Goal: Information Seeking & Learning: Check status

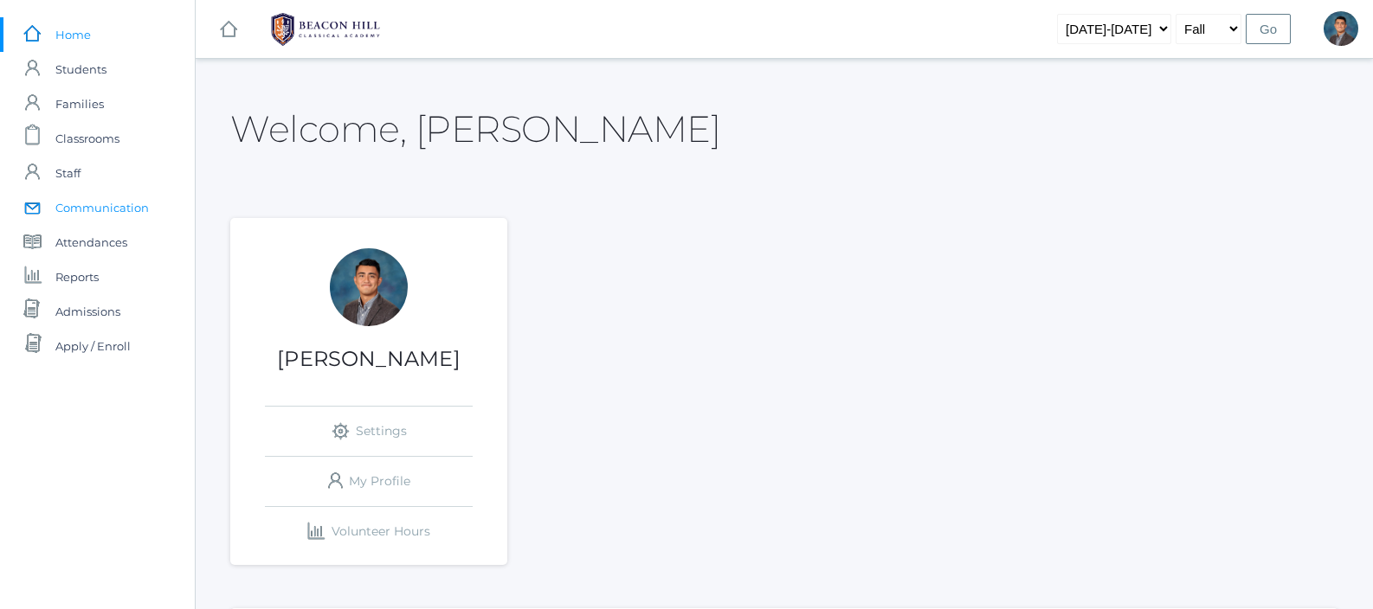
click at [126, 204] on span "Communication" at bounding box center [101, 207] width 93 height 35
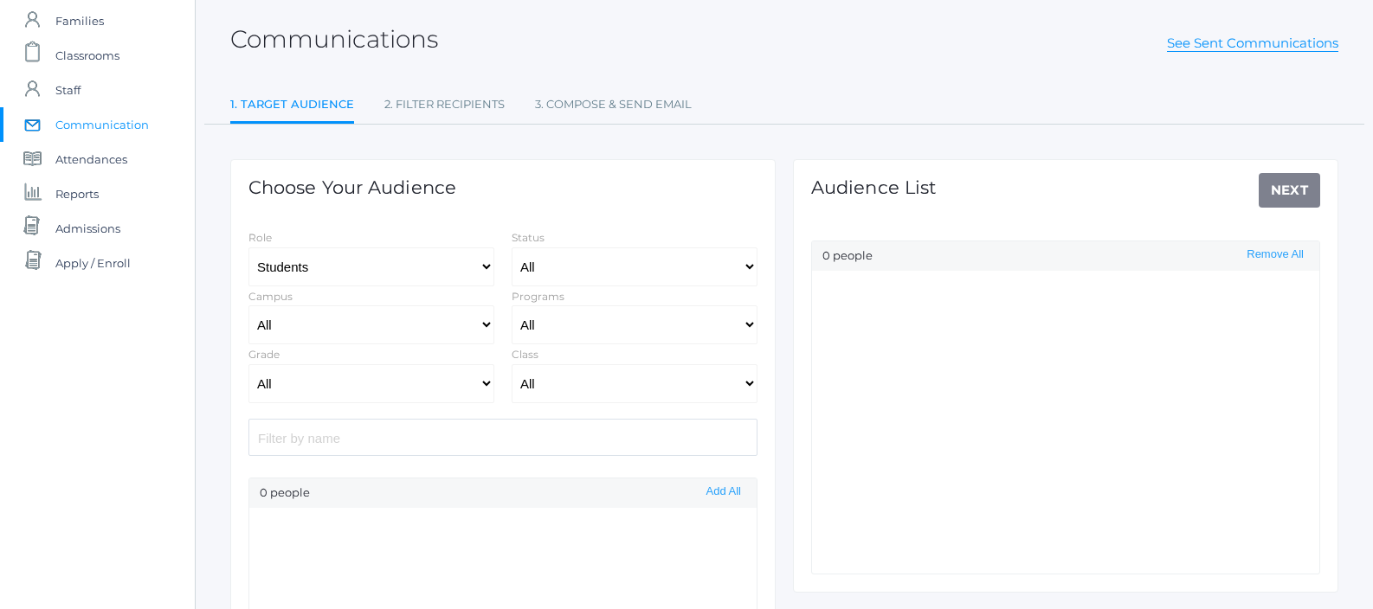
scroll to position [100, 0]
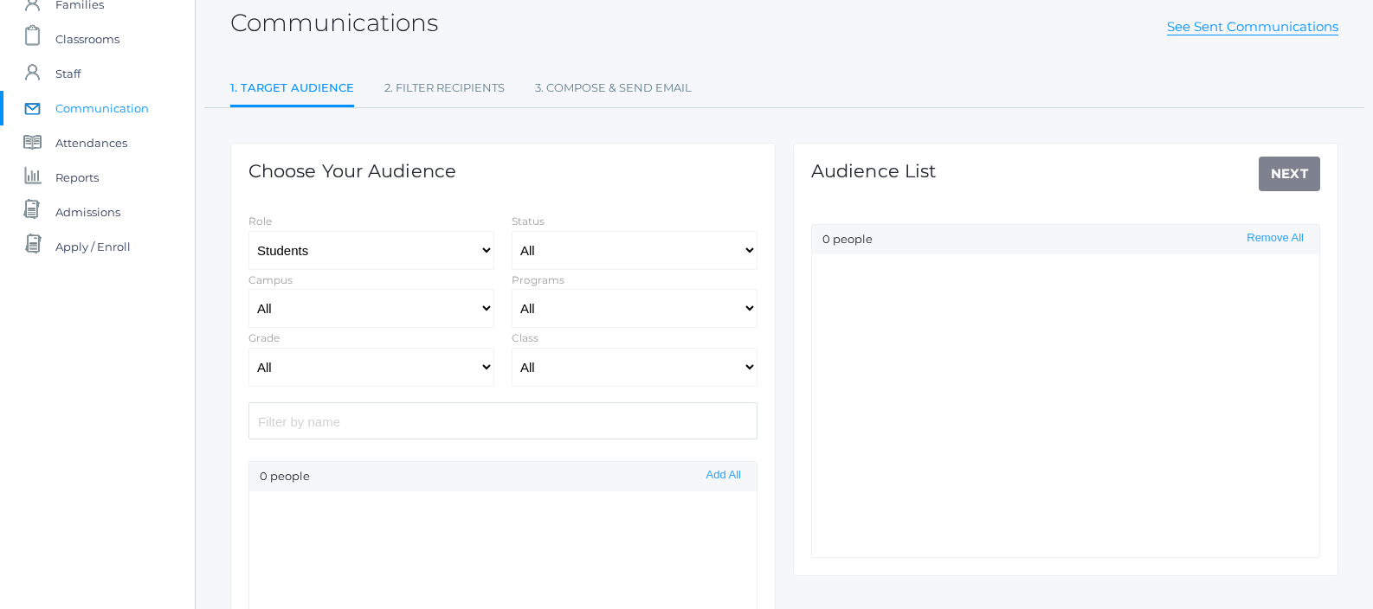
select select "Enrolled"
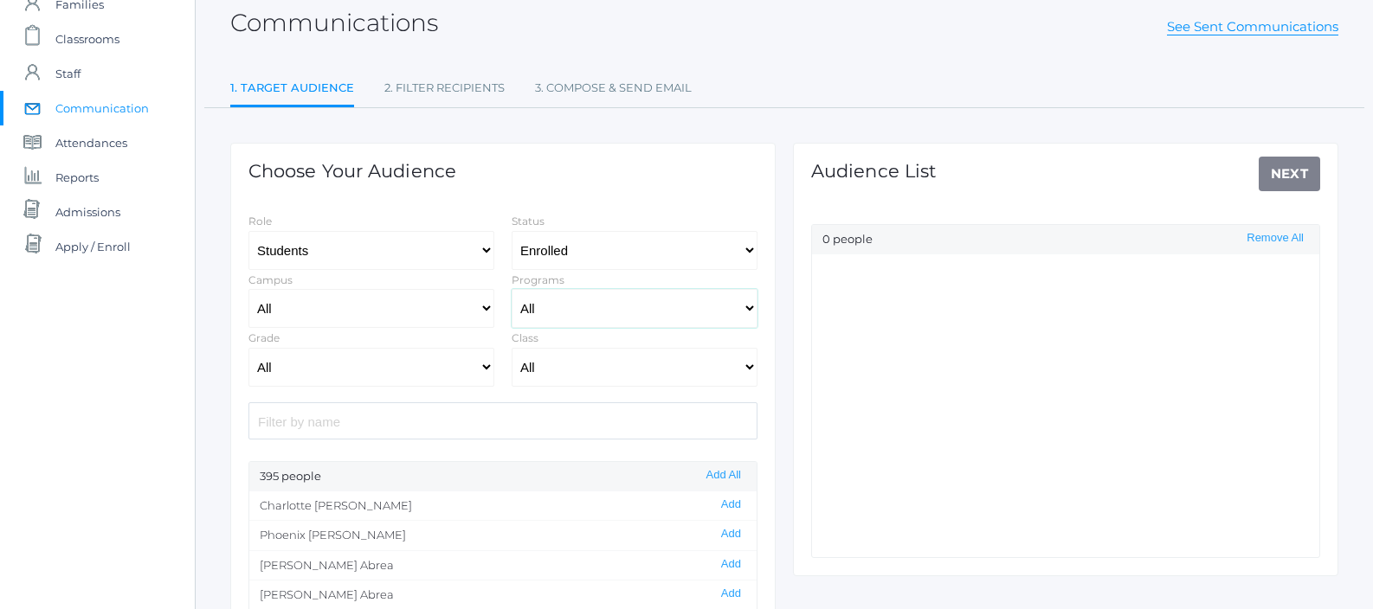
click at [567, 312] on select "All Full-Time Collaborative Four-Day" at bounding box center [635, 308] width 246 height 39
click at [456, 228] on div "Role Students Staff" at bounding box center [371, 240] width 263 height 59
click at [450, 248] on select "Students Staff" at bounding box center [371, 250] width 246 height 39
click at [550, 365] on select "All 01LA - First Grade Barber 01LA - First Grade Watson 02LA - Second Grade Bal…" at bounding box center [635, 367] width 246 height 39
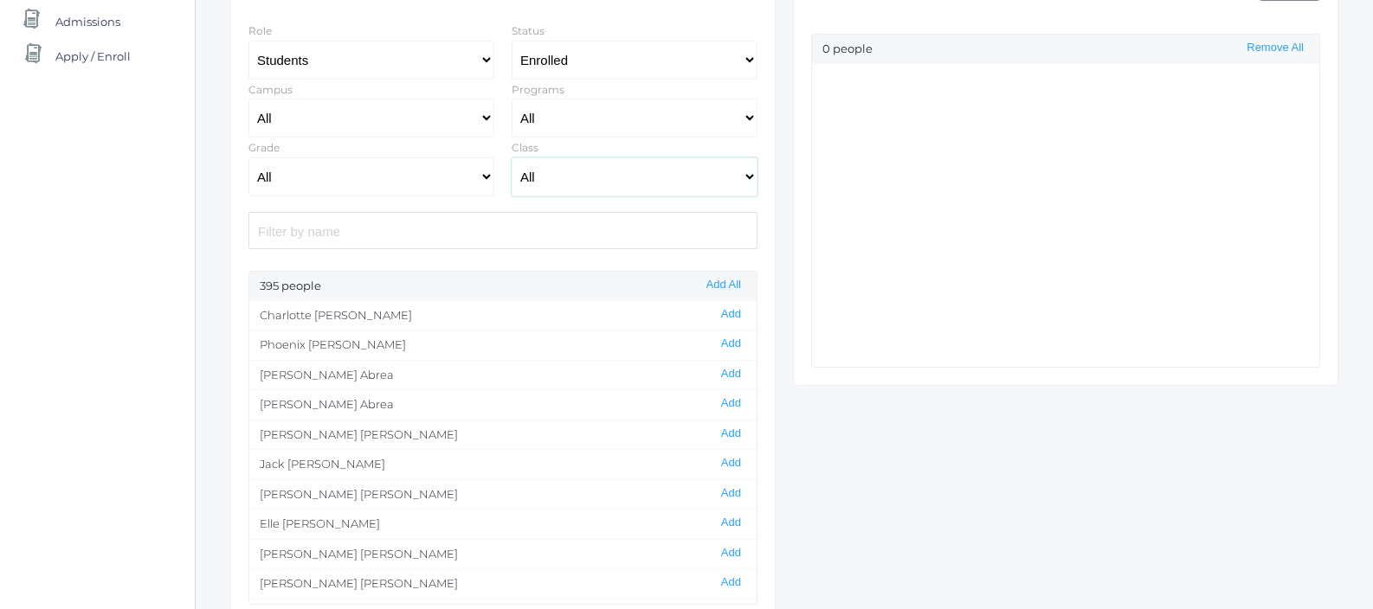
scroll to position [0, 0]
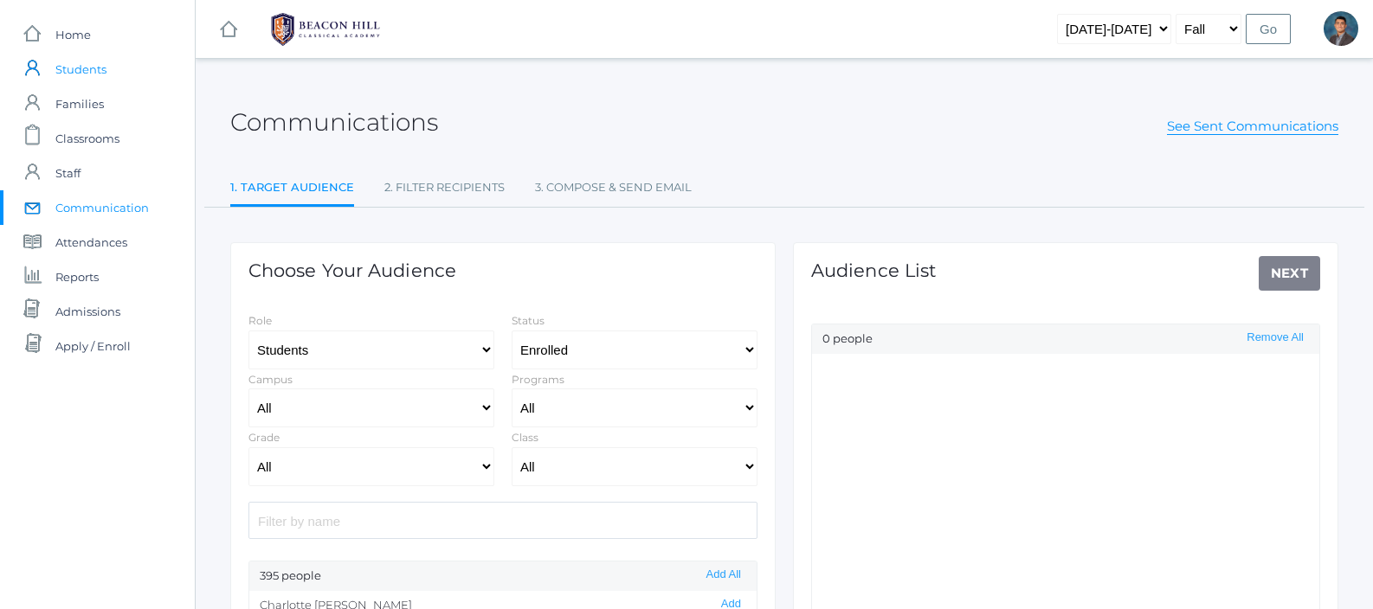
click at [93, 77] on span "Students" at bounding box center [80, 69] width 51 height 35
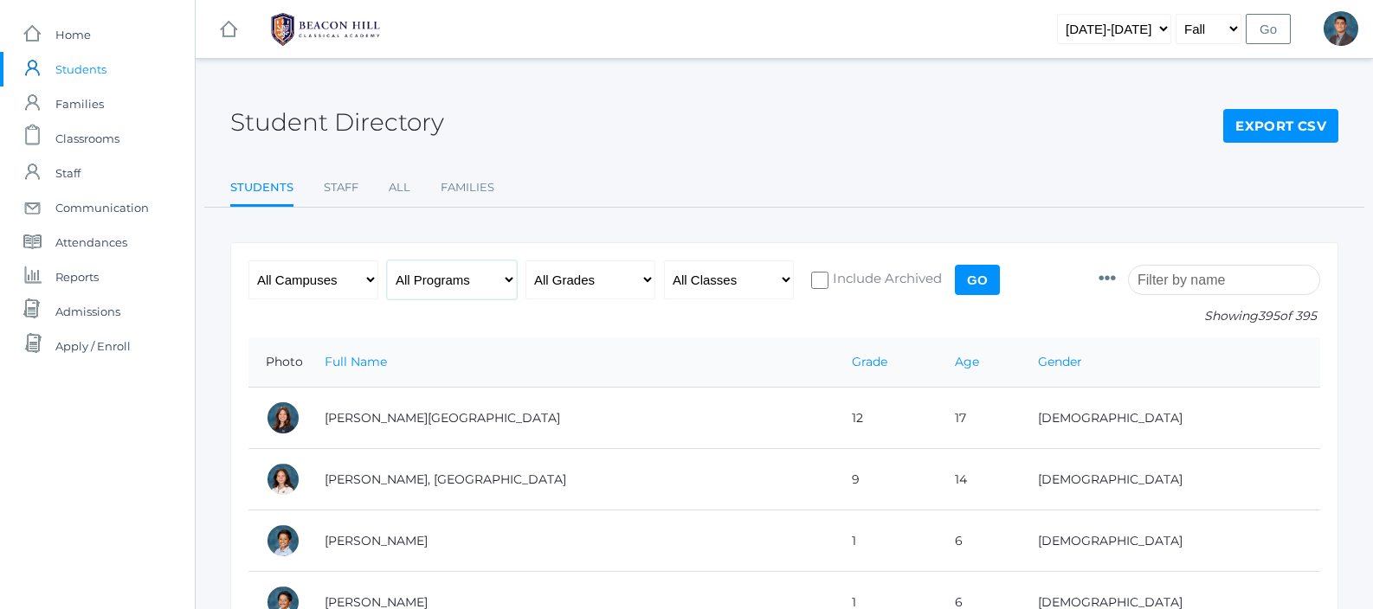
click at [437, 290] on select "All Programs Full-Time Collaborative Four-Day Affiliate" at bounding box center [452, 280] width 130 height 39
click at [596, 286] on select "All Grades Grammar - Kindergarten - 1st Grade - 2nd Grade - 3rd Grade - 4th Gra…" at bounding box center [590, 280] width 130 height 39
select select "10"
click at [980, 274] on input "Go" at bounding box center [977, 280] width 45 height 30
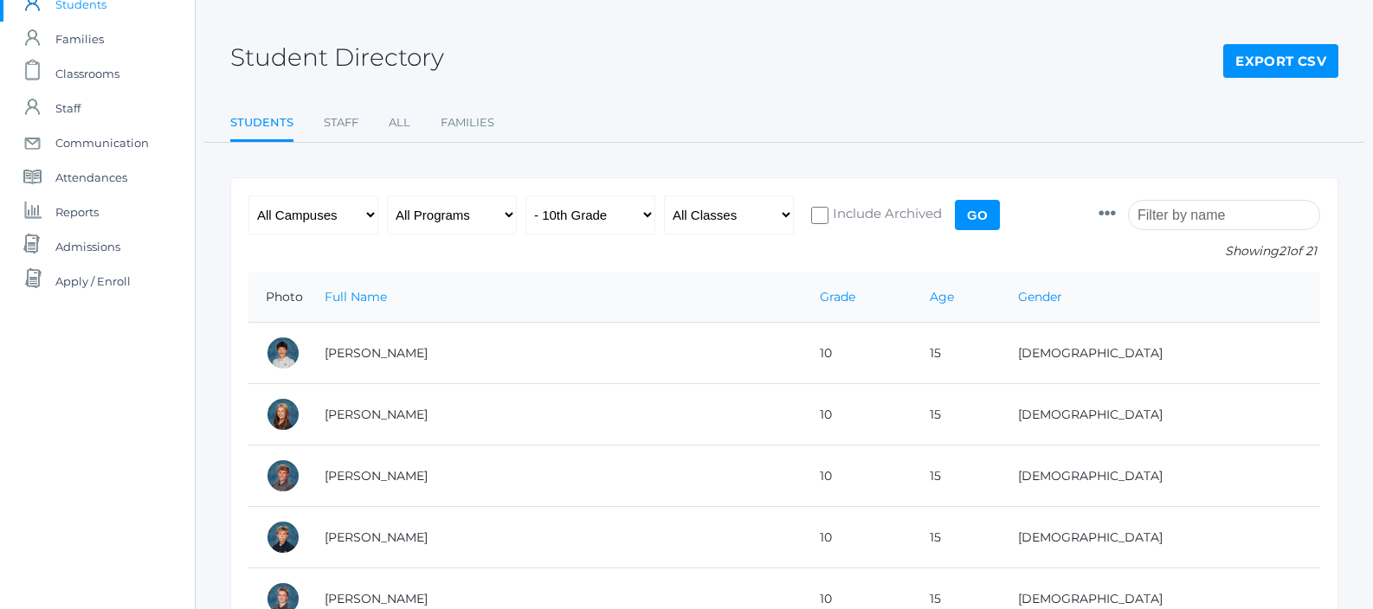
scroll to position [64, 0]
click at [117, 267] on span "Apply / Enroll" at bounding box center [92, 282] width 75 height 35
click at [108, 238] on span "Admissions" at bounding box center [87, 247] width 65 height 35
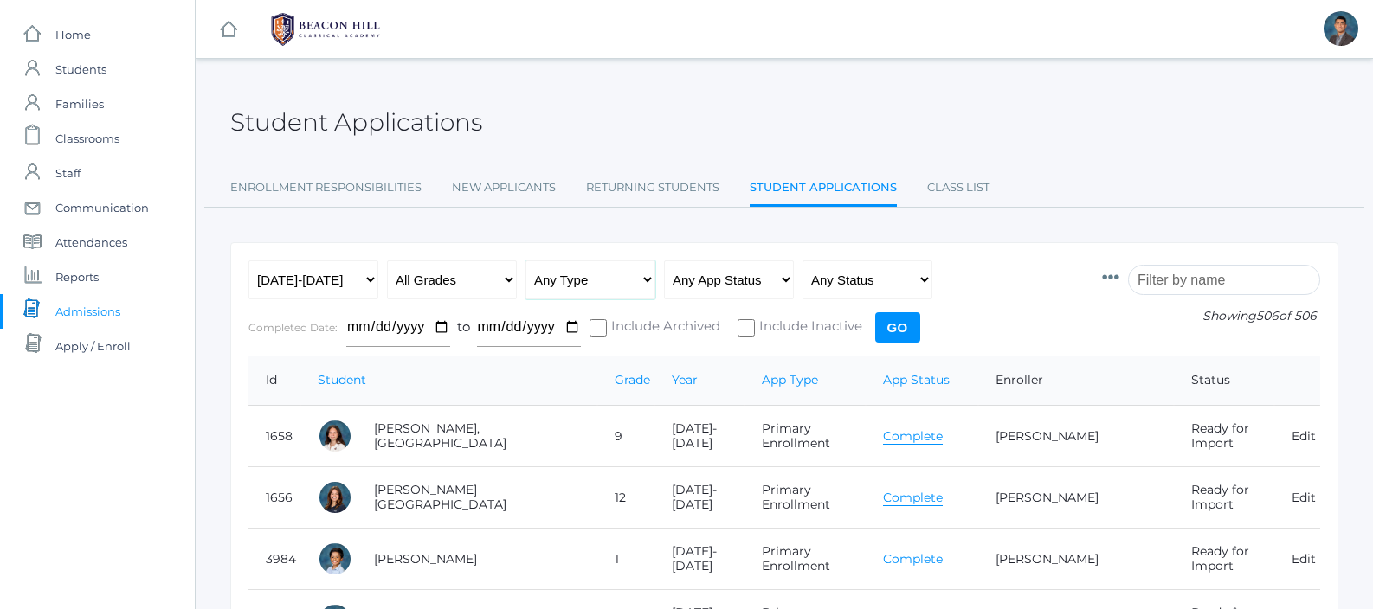
click at [587, 291] on select "Any Type New Student - Promoted - Not Promoted All Enrollment - Primary - Secon…" at bounding box center [590, 280] width 130 height 39
click at [450, 282] on select "All Grades Grammar - Kindergarten - 1st Grade - 2nd Grade - 3rd Grade - 4th Gra…" at bounding box center [452, 280] width 130 height 39
select select "10"
click at [886, 333] on input "Go" at bounding box center [897, 327] width 45 height 30
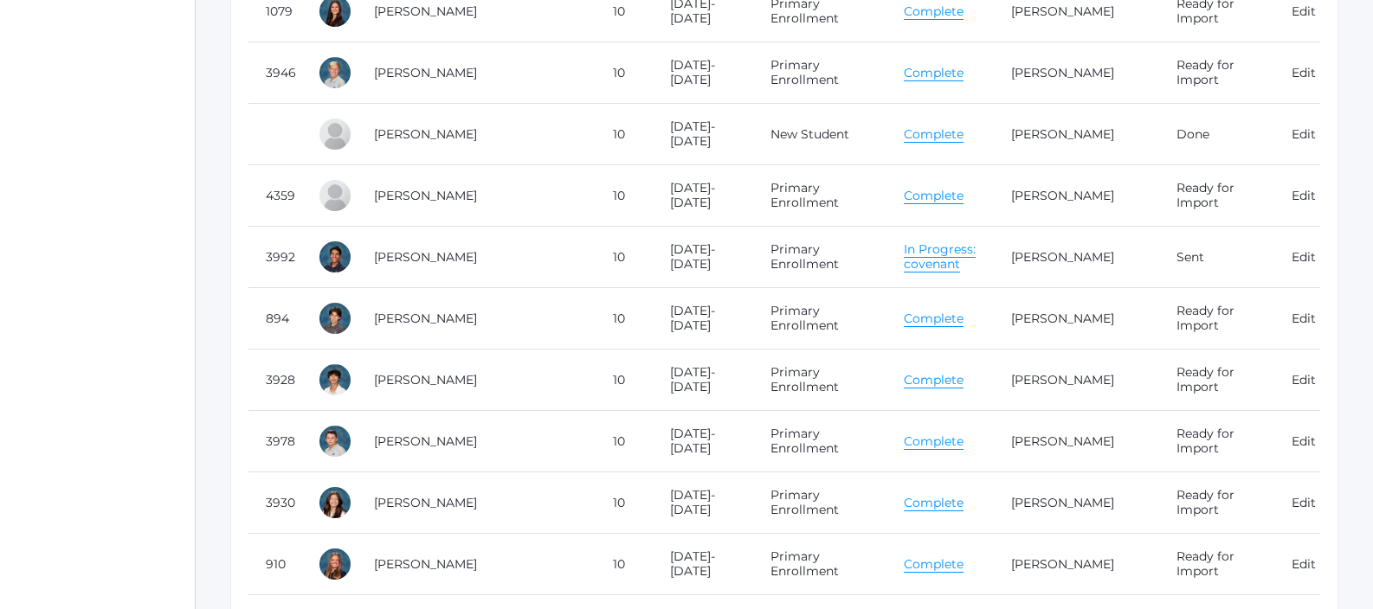
scroll to position [1212, 0]
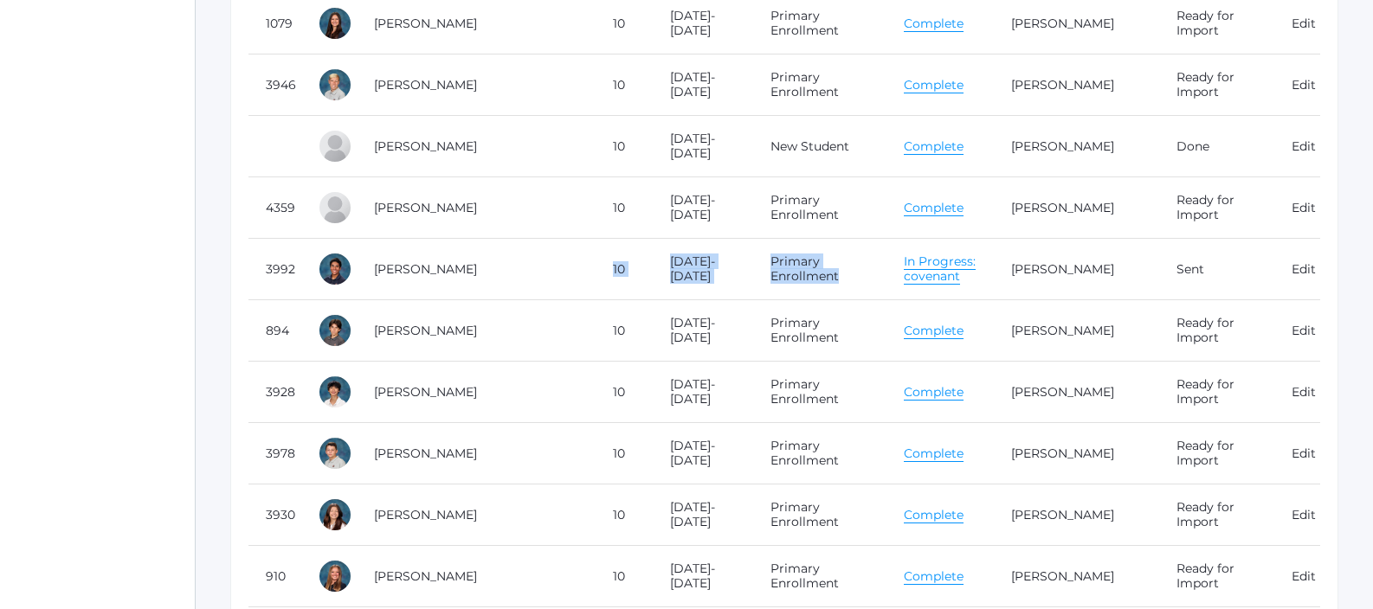
drag, startPoint x: 544, startPoint y: 243, endPoint x: 764, endPoint y: 287, distance: 225.1
click at [764, 287] on tr "3992 Ortega, Patrick 10 2025-2026 Primary Enrollment In Progress: covenant Patr…" at bounding box center [784, 269] width 1072 height 61
click at [763, 287] on td "Primary Enrollment" at bounding box center [819, 269] width 133 height 61
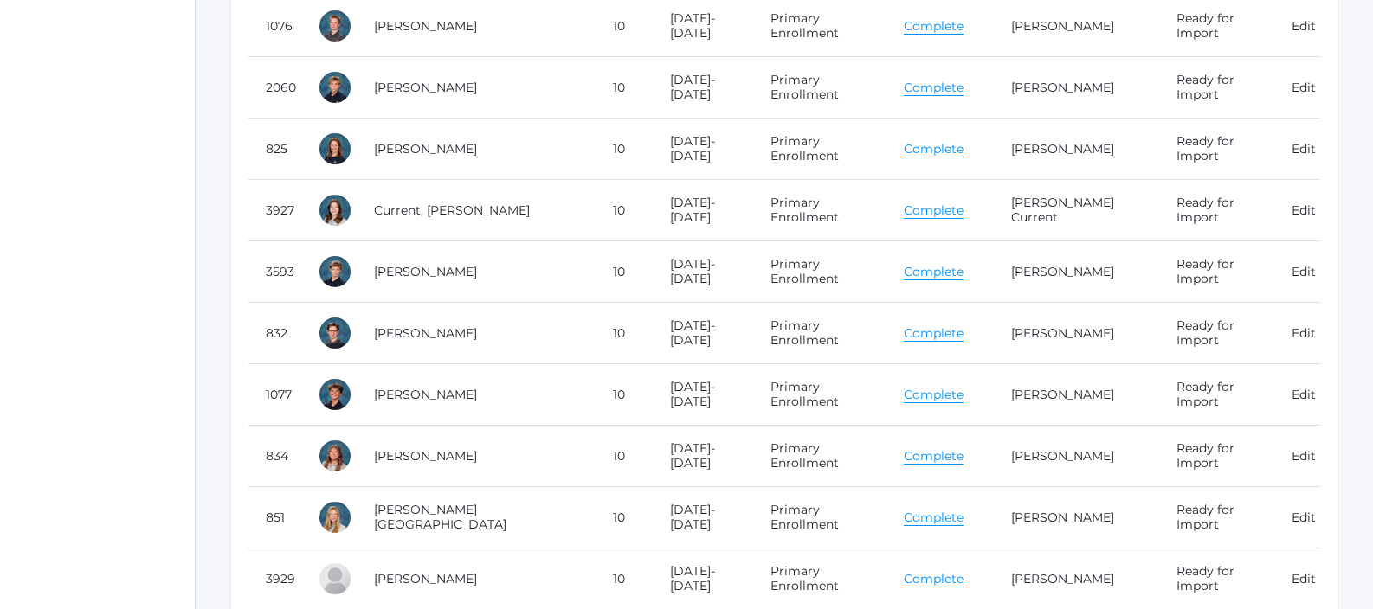
scroll to position [586, 0]
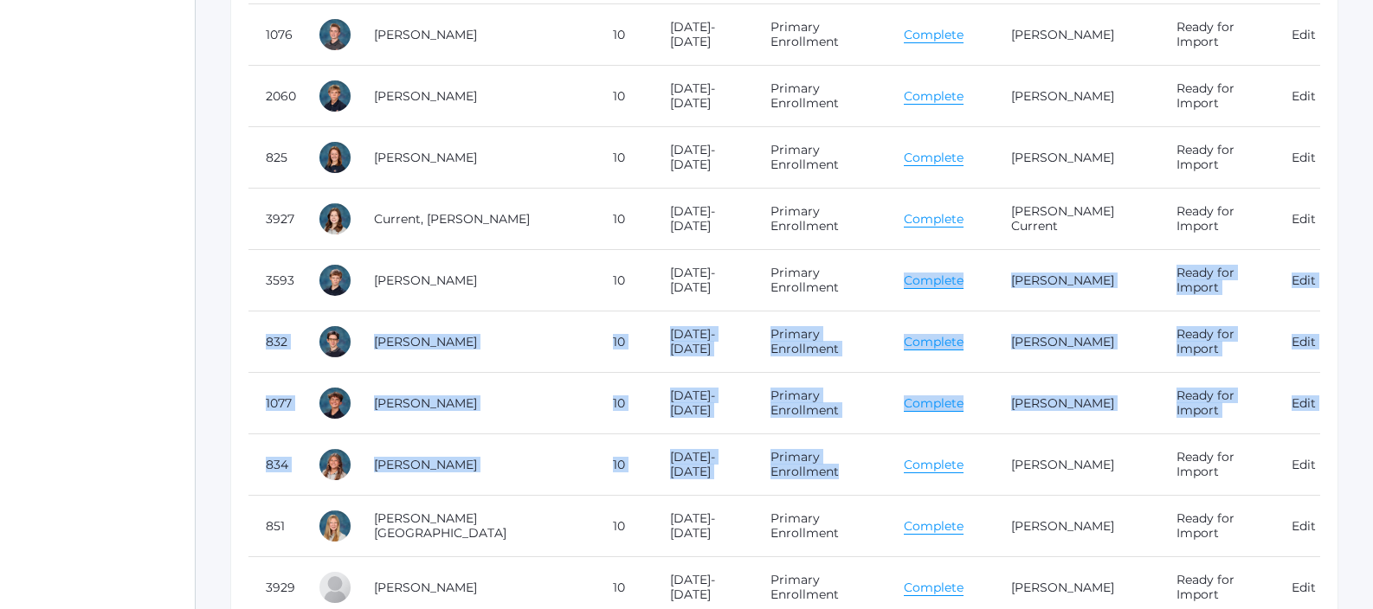
drag, startPoint x: 763, startPoint y: 305, endPoint x: 781, endPoint y: 476, distance: 172.2
click at [781, 476] on tbody "2019 Benson, Maximillian 10 2025-2026 Primary Enrollment Complete Vanessa Benso…" at bounding box center [784, 526] width 1072 height 1413
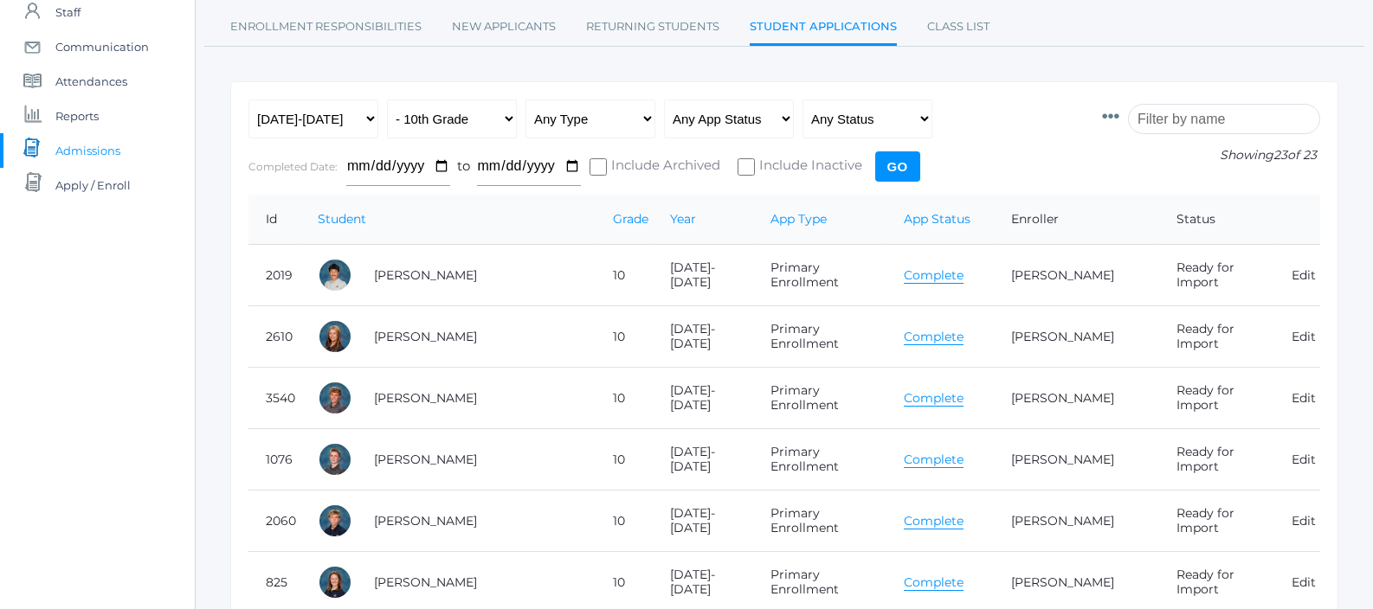
scroll to position [157, 0]
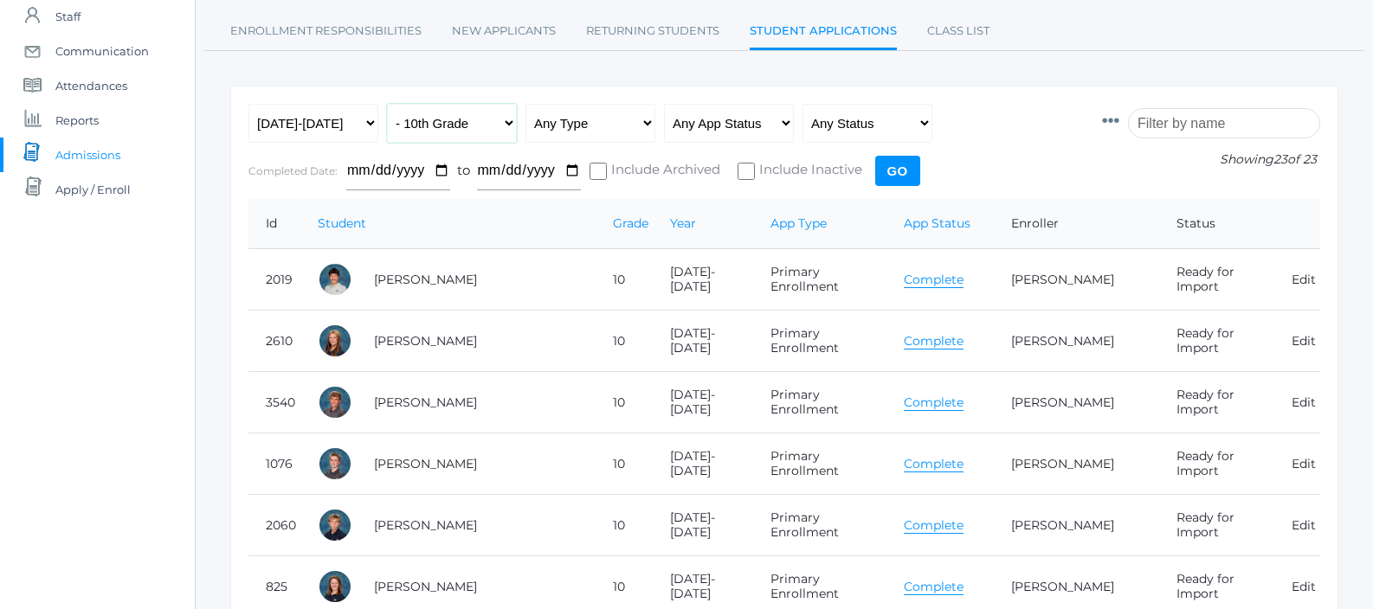
click at [449, 112] on select "All Grades Grammar - Kindergarten - 1st Grade - 2nd Grade - 3rd Grade - 4th Gra…" at bounding box center [452, 123] width 130 height 39
click at [474, 123] on select "All Grades Grammar - Kindergarten - 1st Grade - 2nd Grade - 3rd Grade - 4th Gra…" at bounding box center [452, 123] width 130 height 39
click at [473, 122] on select "All Grades Grammar - Kindergarten - 1st Grade - 2nd Grade - 3rd Grade - 4th Gra…" at bounding box center [452, 123] width 130 height 39
click at [470, 126] on select "All Grades Grammar - Kindergarten - 1st Grade - 2nd Grade - 3rd Grade - 4th Gra…" at bounding box center [452, 123] width 130 height 39
select select "10"
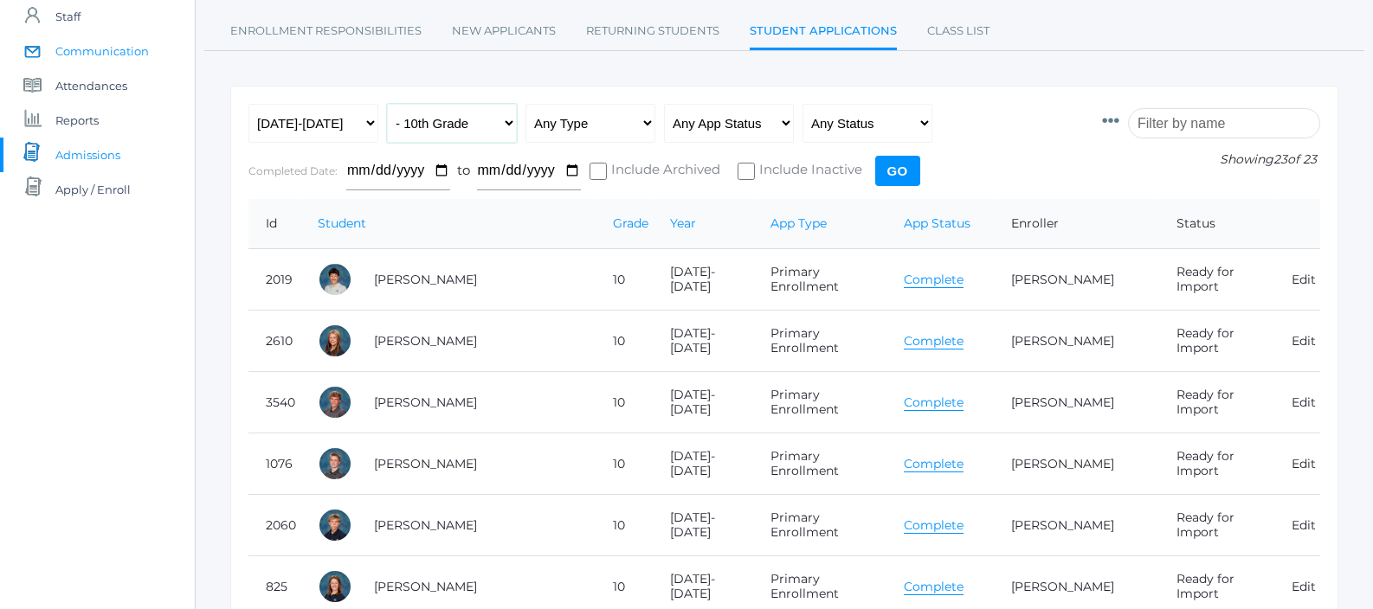
scroll to position [22, 0]
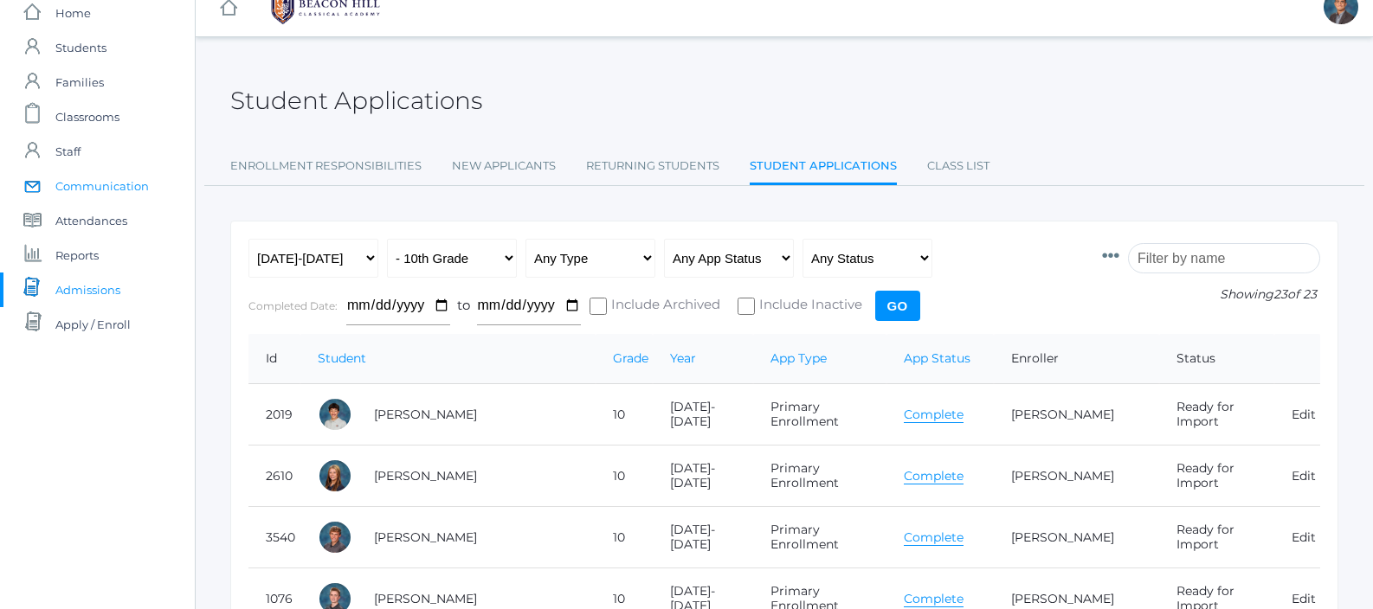
click at [94, 187] on span "Communication" at bounding box center [101, 186] width 93 height 35
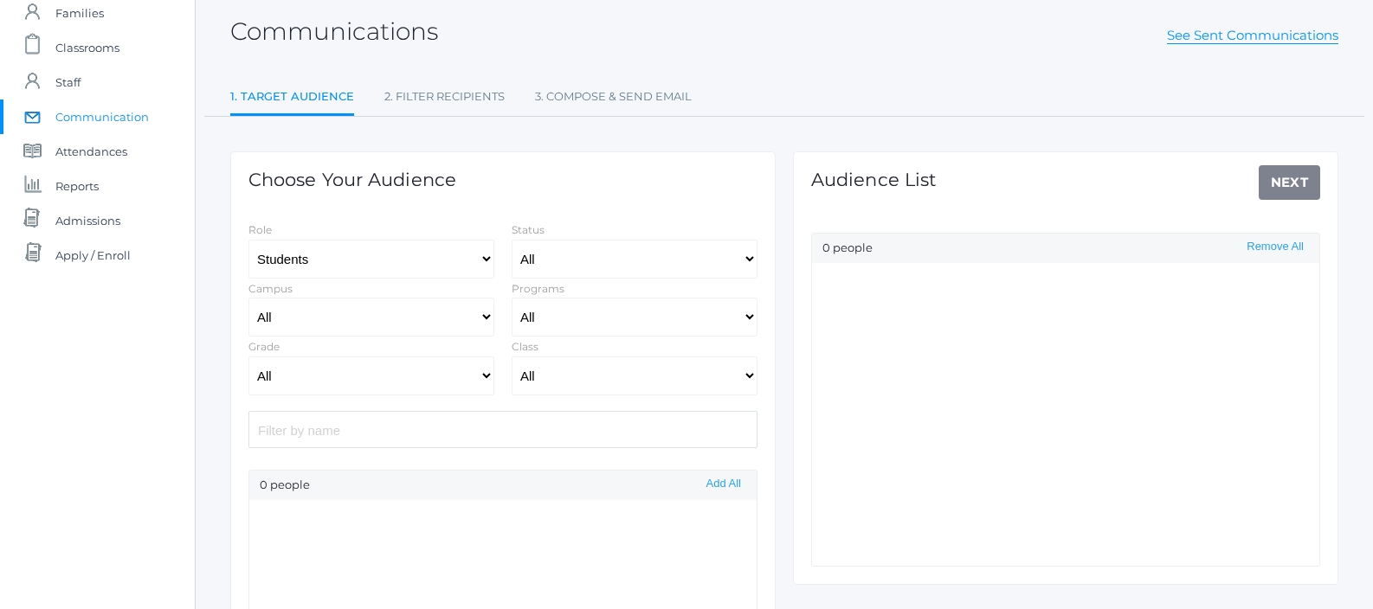
select select "Enrolled"
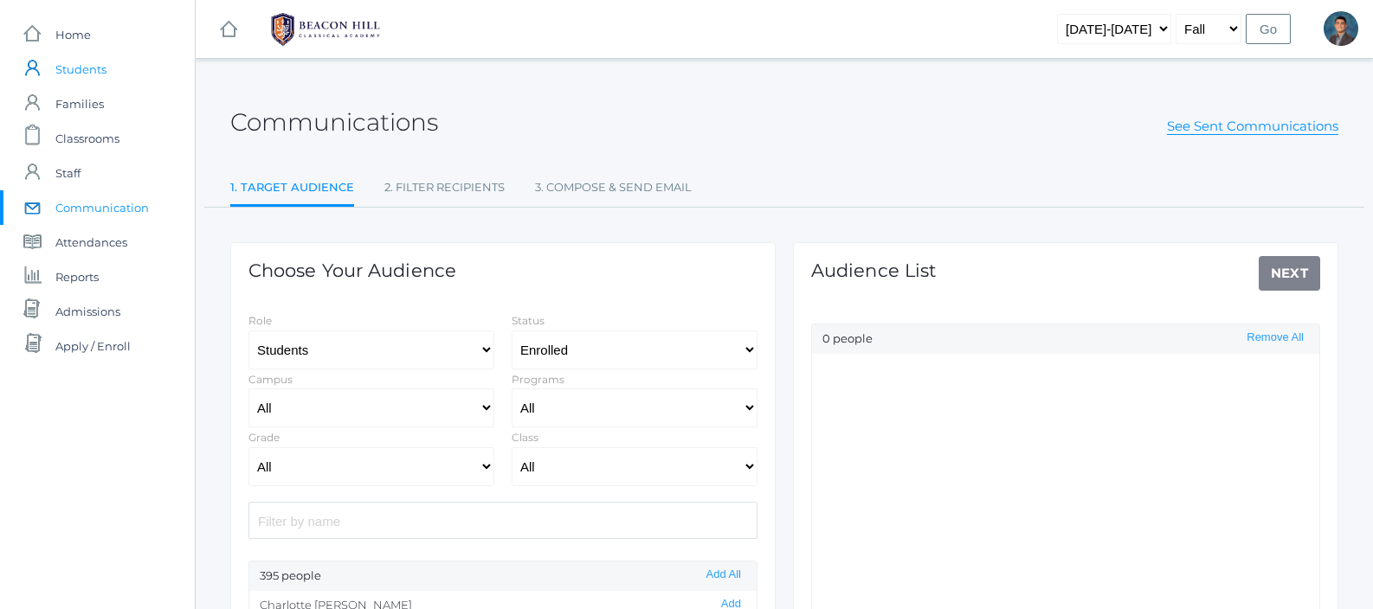
scroll to position [1, 0]
click at [75, 92] on span "Families" at bounding box center [79, 103] width 48 height 35
click at [58, 86] on span "Families" at bounding box center [79, 103] width 48 height 35
click at [70, 78] on span "Students" at bounding box center [80, 68] width 51 height 35
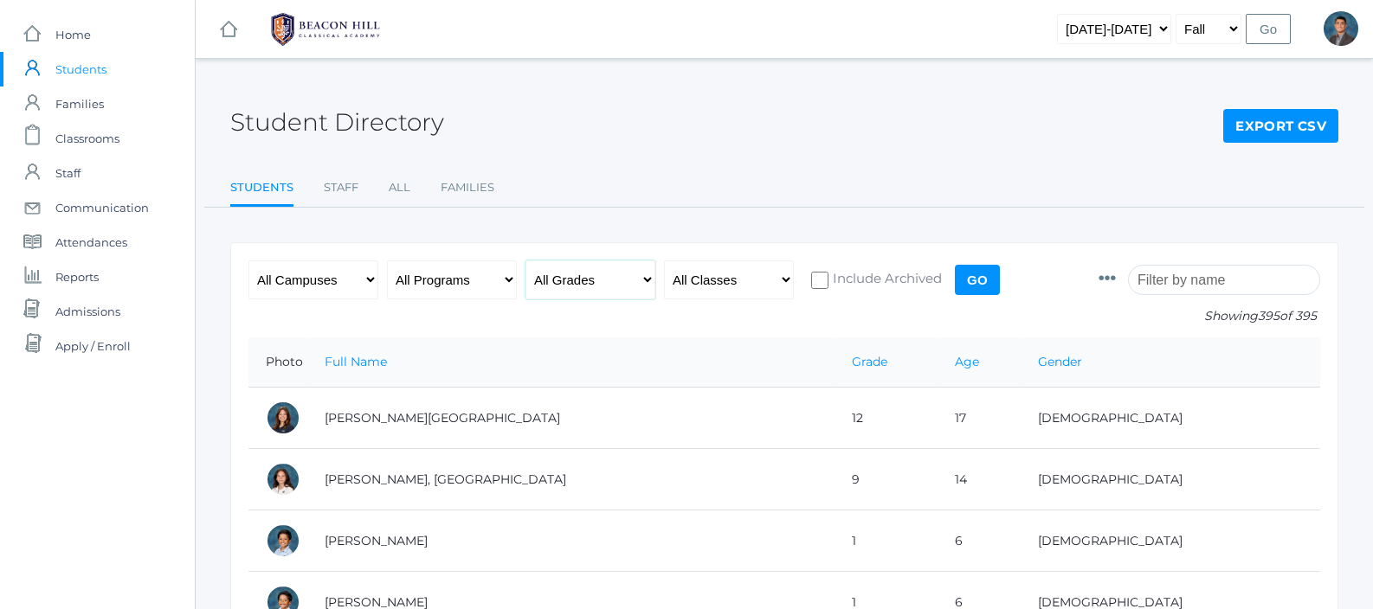
click at [563, 282] on select "All Grades Grammar - Kindergarten - 1st Grade - 2nd Grade - 3rd Grade - 4th Gra…" at bounding box center [590, 280] width 130 height 39
select select "10"
click at [962, 278] on input "Go" at bounding box center [977, 280] width 45 height 30
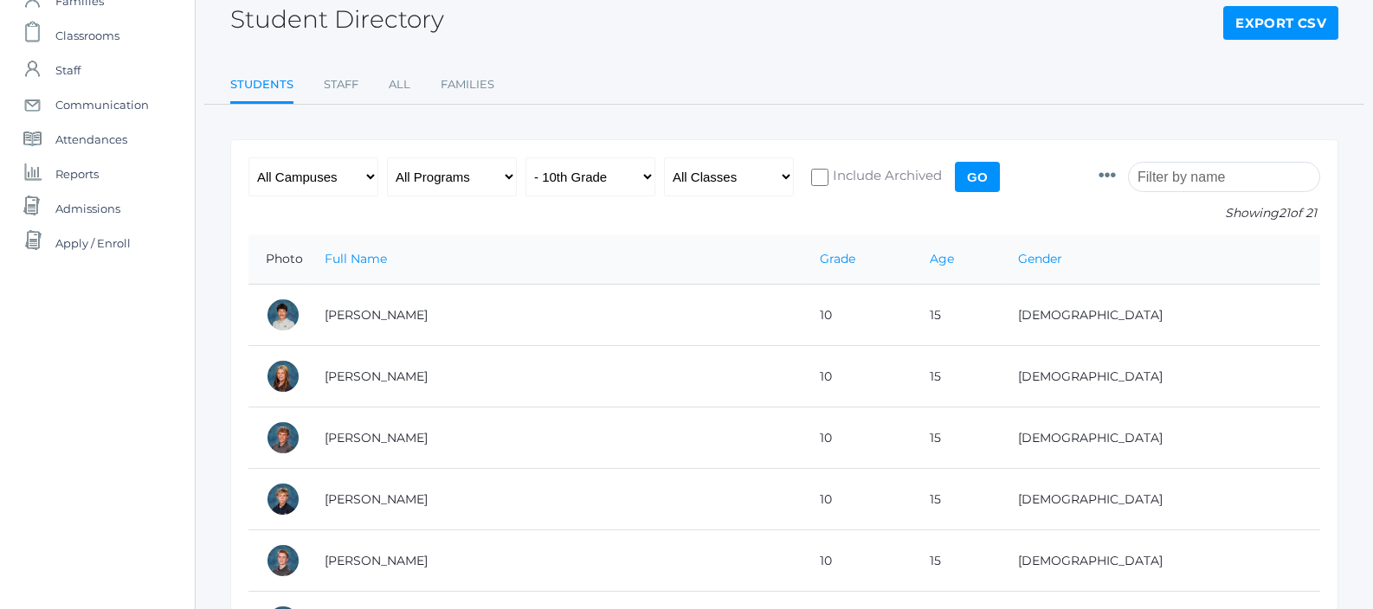
scroll to position [139, 0]
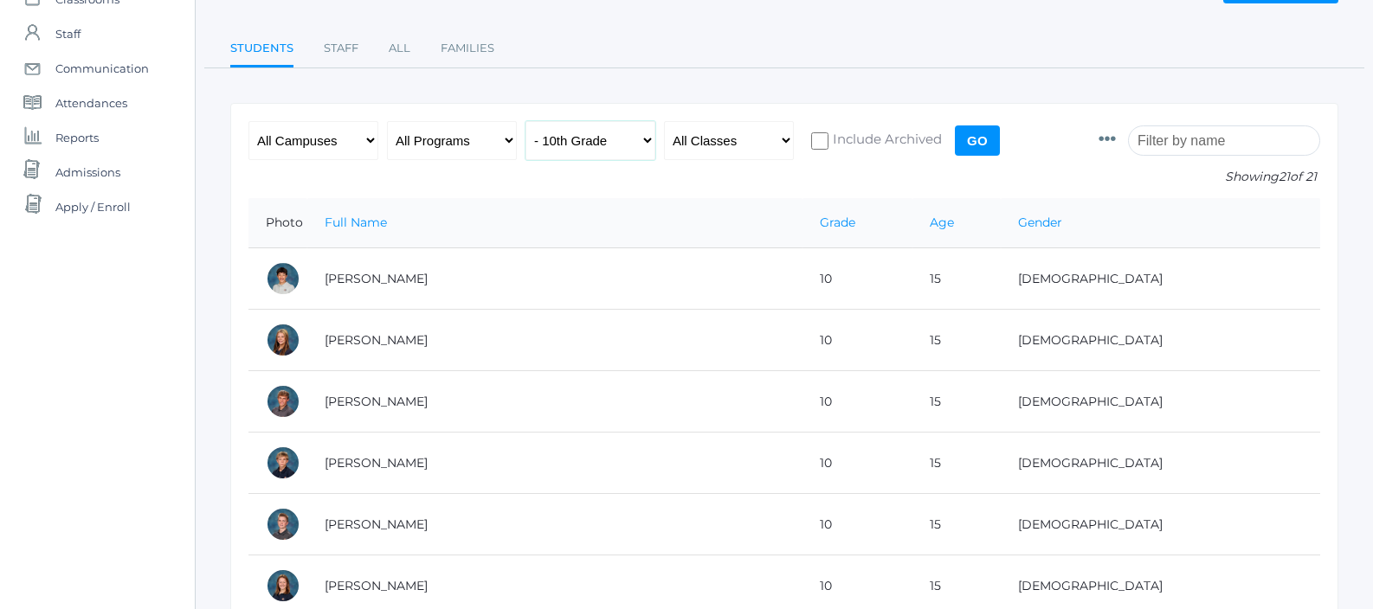
click at [567, 134] on select "All Grades Grammar - Kindergarten - 1st Grade - 2nd Grade - 3rd Grade - 4th Gra…" at bounding box center [590, 140] width 130 height 39
select select "9"
click at [973, 145] on input "Go" at bounding box center [977, 141] width 45 height 30
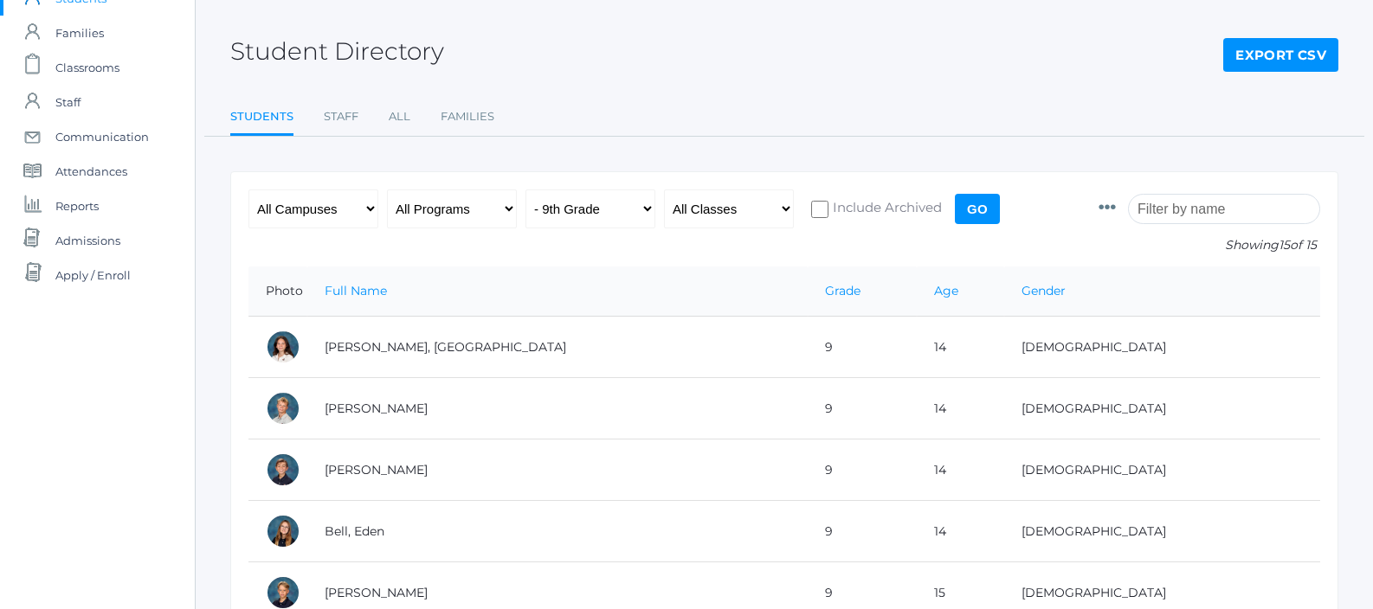
scroll to position [68, 0]
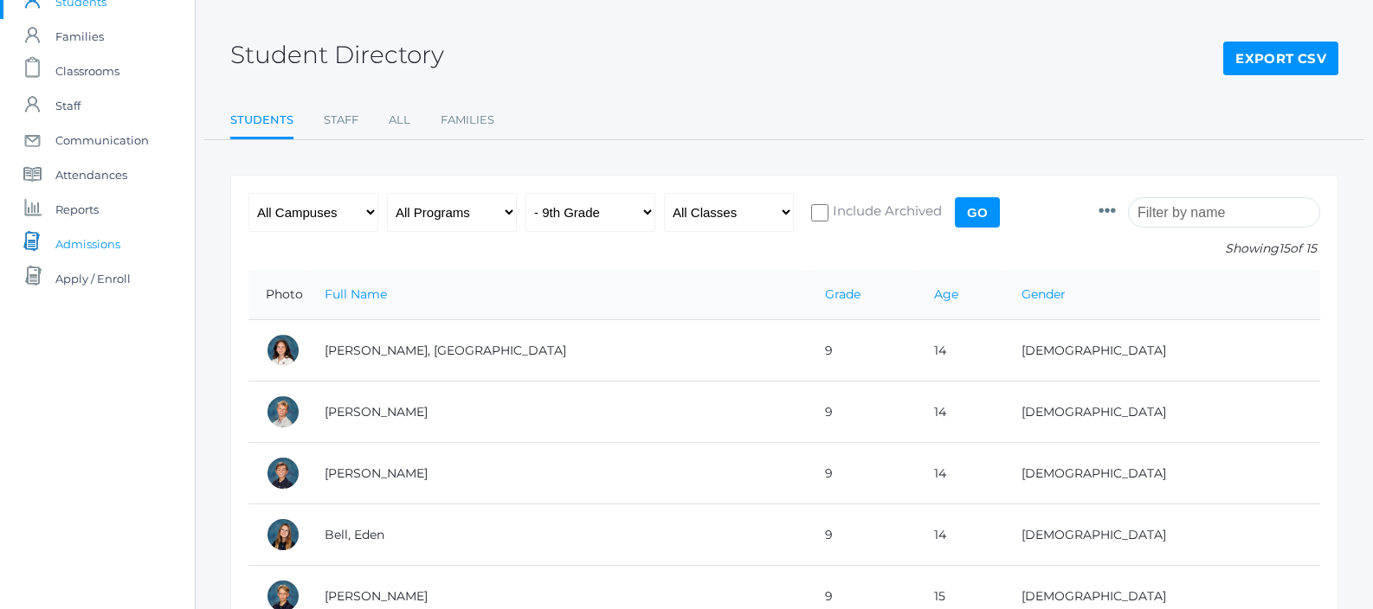
click at [101, 241] on span "Admissions" at bounding box center [87, 244] width 65 height 35
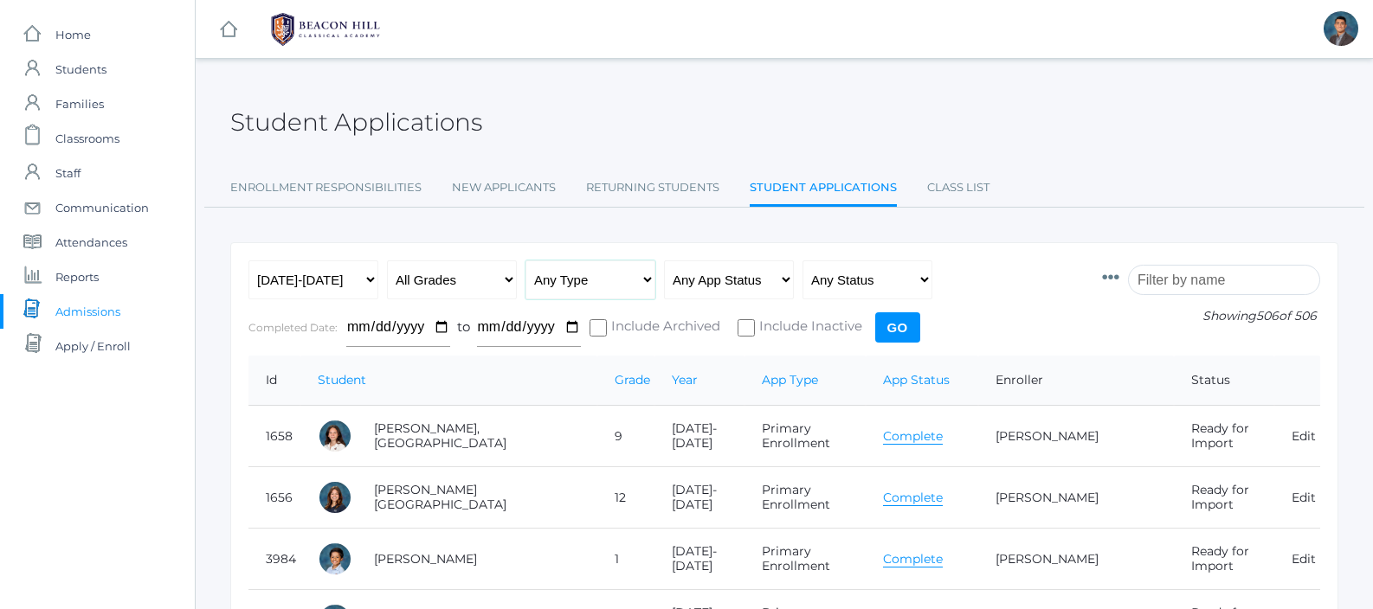
click at [609, 276] on select "Any Type New Student - Promoted - Not Promoted All Enrollment - Primary - Secon…" at bounding box center [590, 280] width 130 height 39
click at [479, 286] on select "All Grades Grammar - Kindergarten - 1st Grade - 2nd Grade - 3rd Grade - 4th Gra…" at bounding box center [452, 280] width 130 height 39
select select "9"
click at [908, 330] on input "Go" at bounding box center [897, 327] width 45 height 30
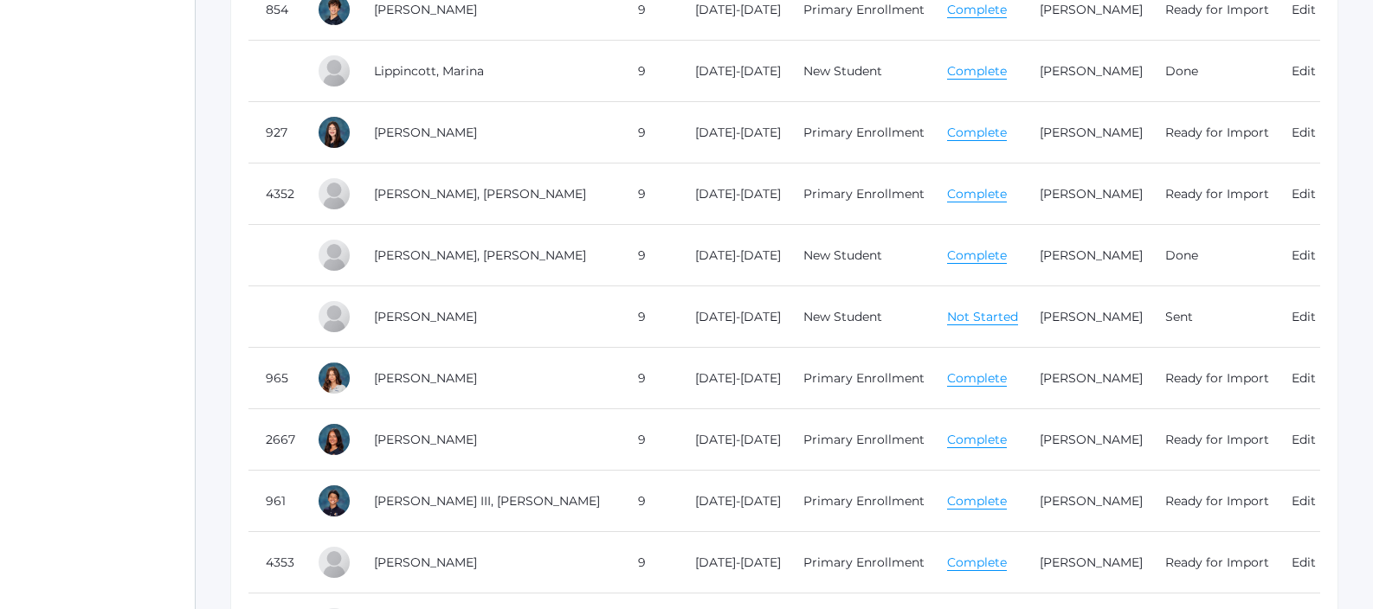
scroll to position [810, 0]
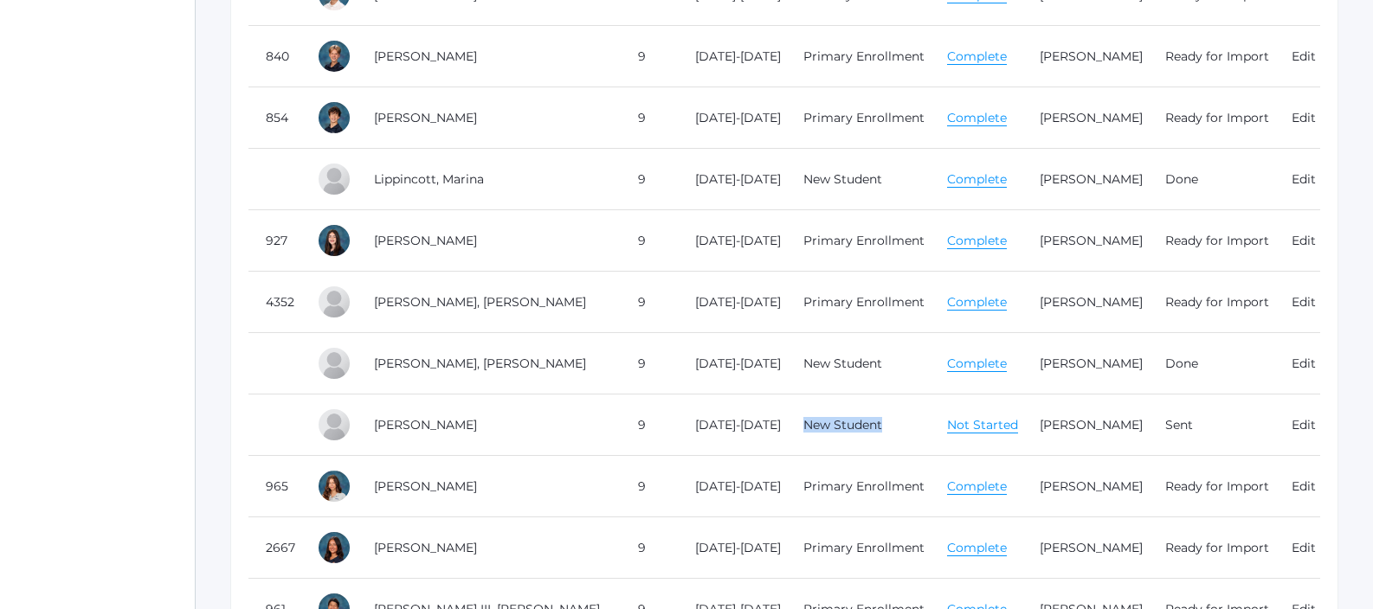
drag, startPoint x: 851, startPoint y: 423, endPoint x: 807, endPoint y: 433, distance: 45.2
click at [807, 433] on td "New Student" at bounding box center [858, 425] width 144 height 61
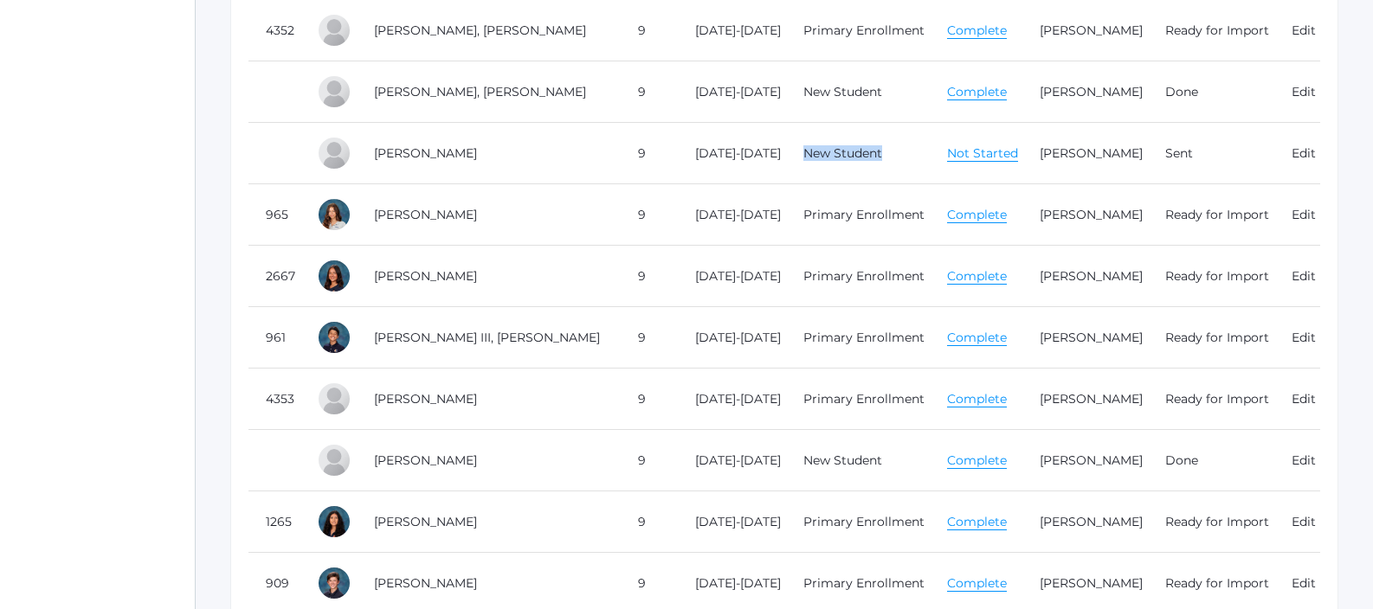
scroll to position [105, 0]
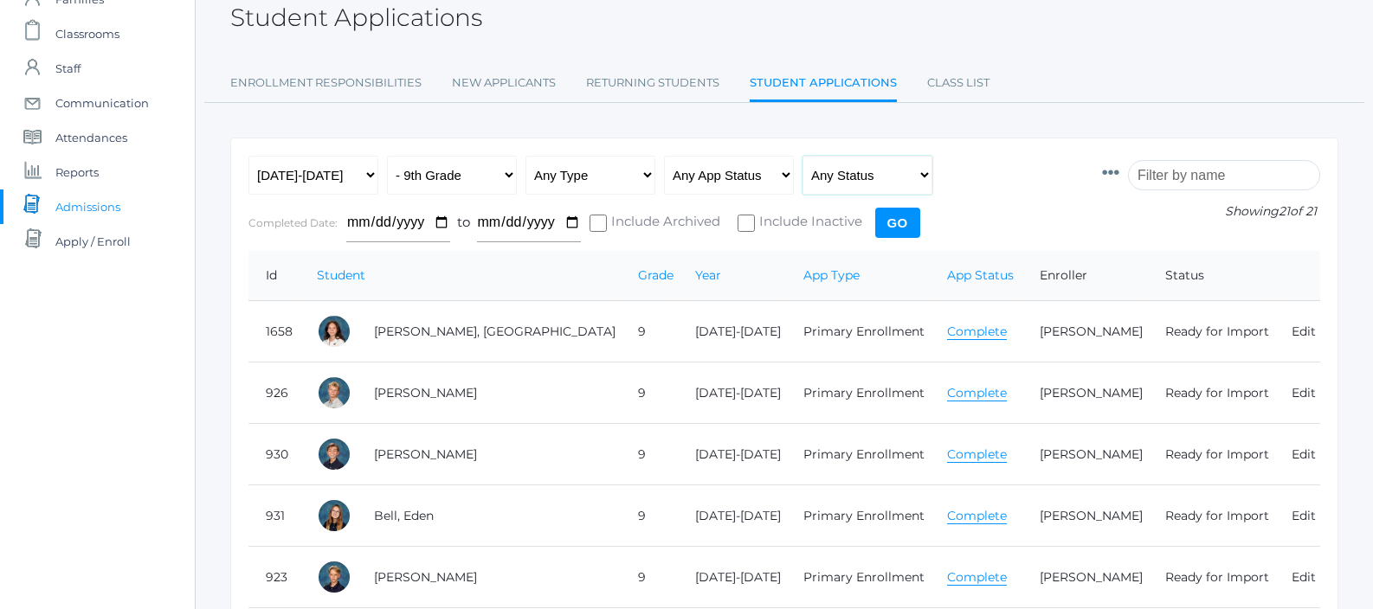
click at [829, 189] on select "Any Status Ready to Send Sent Done Ready to Import Imported" at bounding box center [867, 175] width 130 height 39
select select "done"
click at [935, 251] on th "App Status" at bounding box center [976, 276] width 93 height 50
click at [914, 231] on input "Go" at bounding box center [897, 223] width 45 height 30
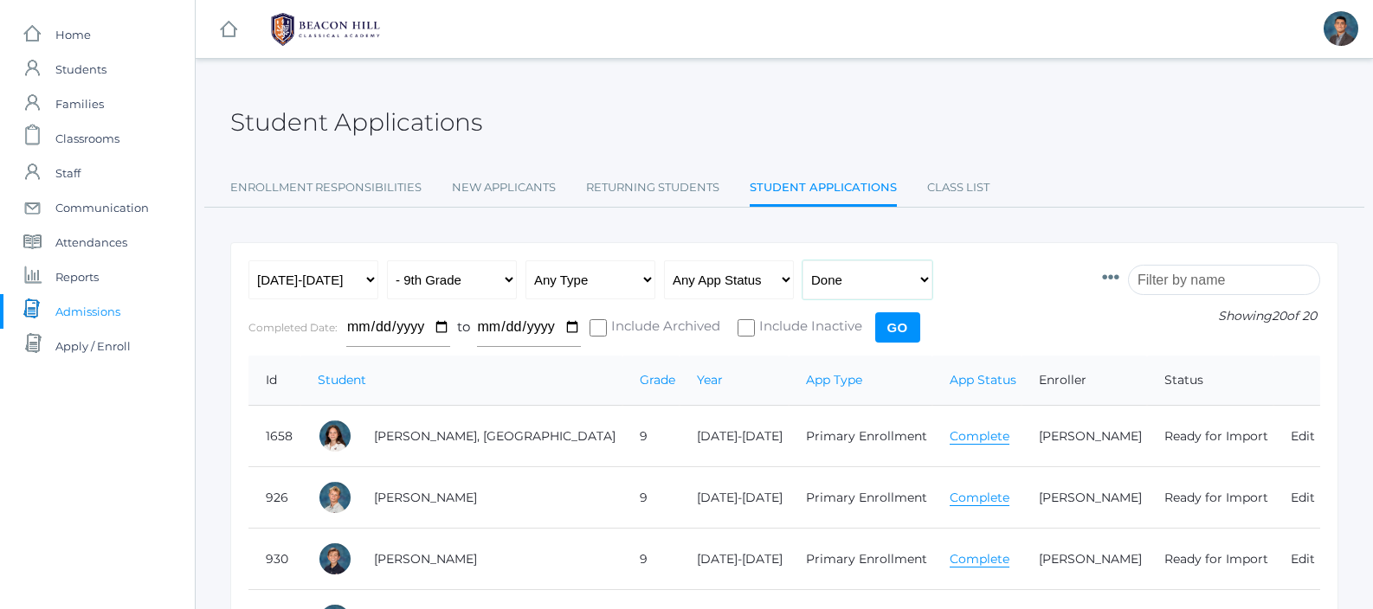
click at [832, 285] on select "Any Status Ready to Send Sent Done Ready to Import Imported" at bounding box center [867, 280] width 130 height 39
click at [782, 282] on select "Any App Status Not Started In Progress Complete" at bounding box center [729, 280] width 130 height 39
click at [713, 275] on select "Any App Status Not Started In Progress Complete" at bounding box center [729, 280] width 130 height 39
select select "complete"
click at [901, 329] on input "Go" at bounding box center [897, 327] width 45 height 30
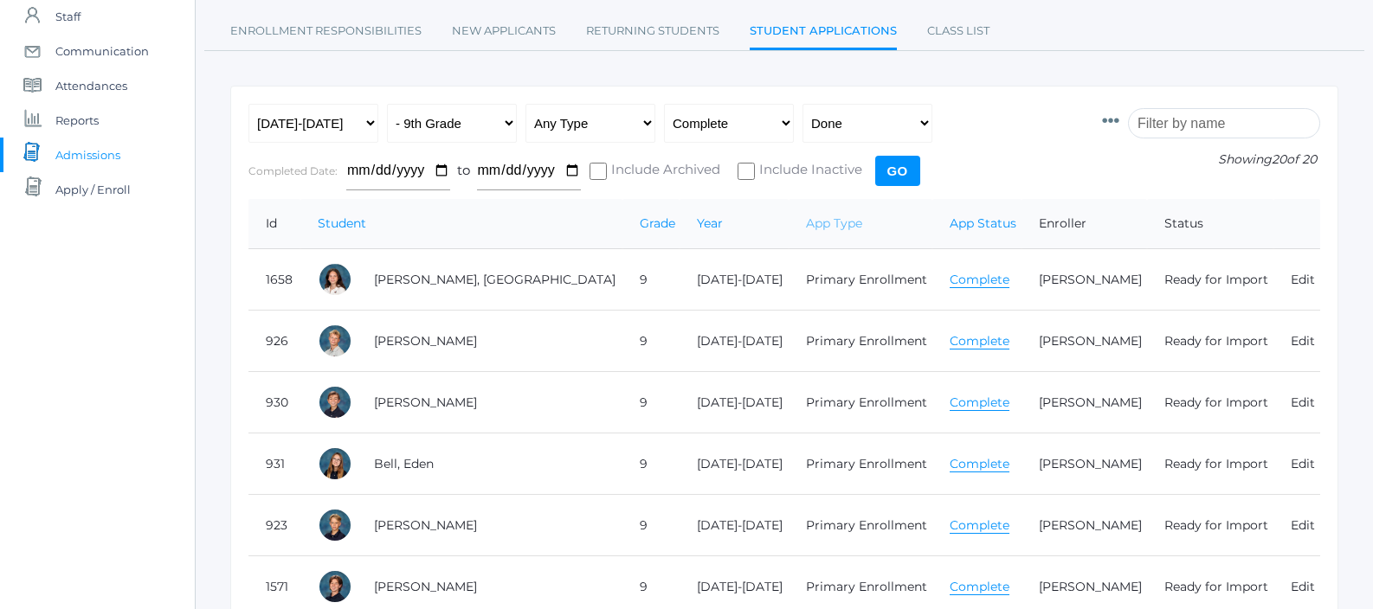
scroll to position [166, 0]
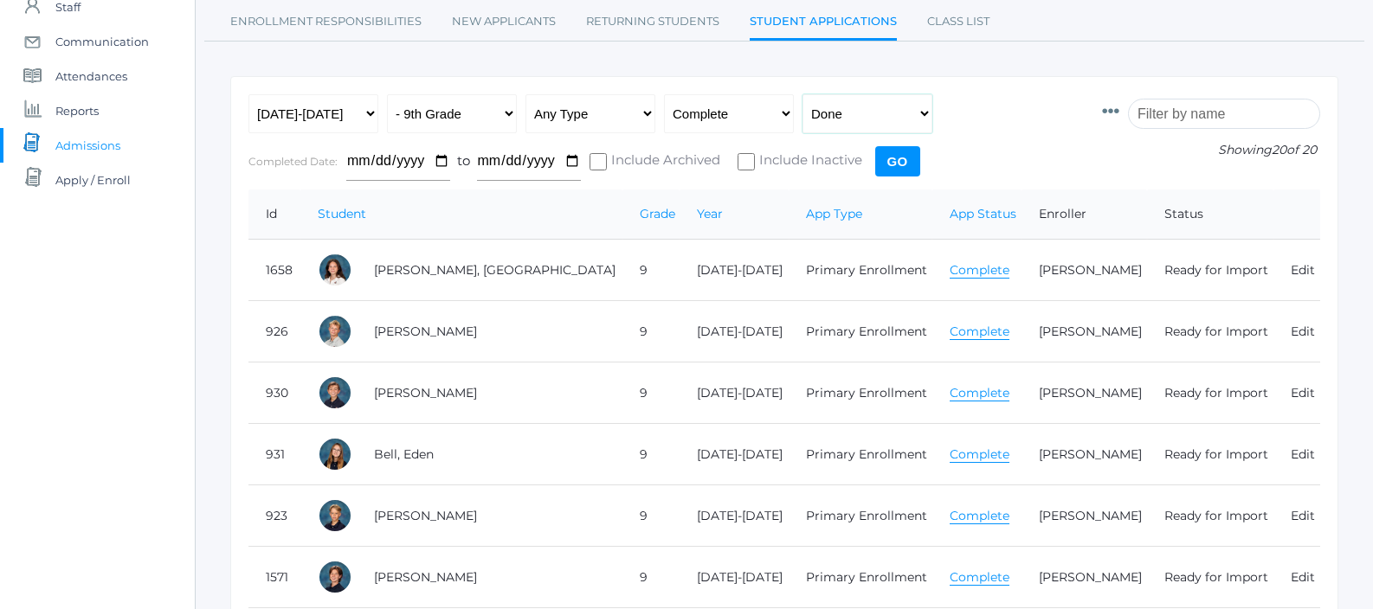
click at [838, 130] on select "Any Status Ready to Send Sent Done Ready to Import Imported" at bounding box center [867, 113] width 130 height 39
select select "any"
click at [895, 149] on input "Go" at bounding box center [897, 161] width 45 height 30
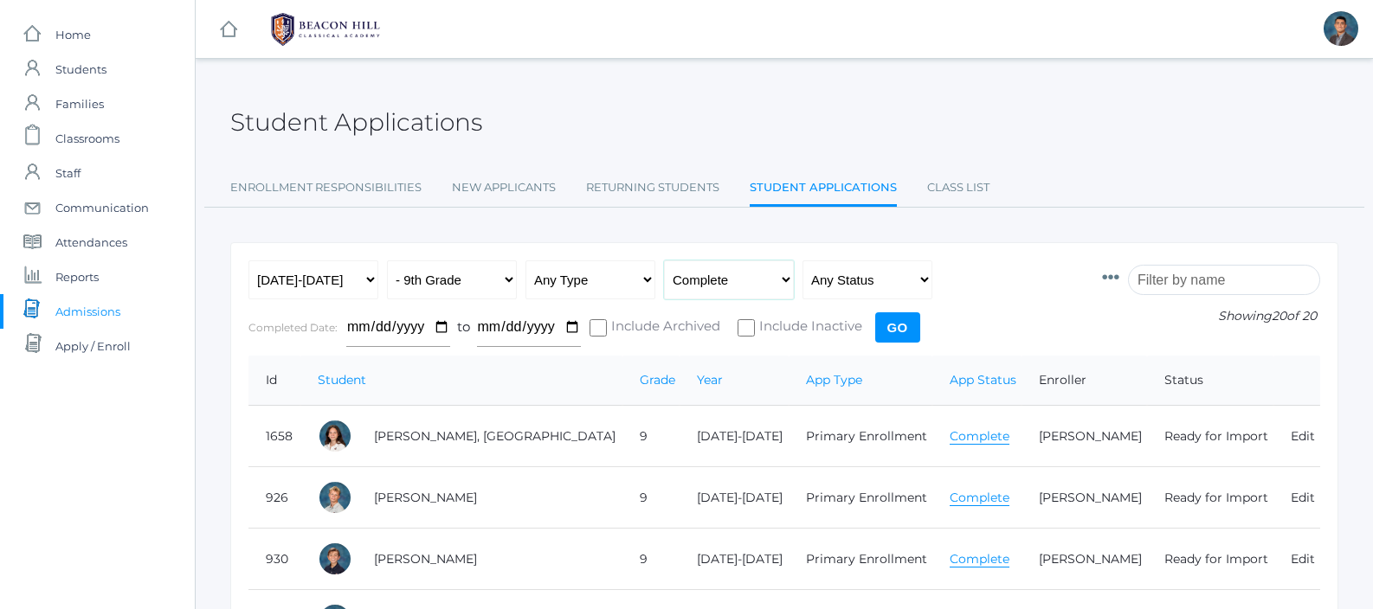
click at [740, 273] on select "Any App Status Not Started In Progress Complete" at bounding box center [729, 280] width 130 height 39
click at [333, 200] on link "Enrollment Responsibilities" at bounding box center [325, 188] width 191 height 35
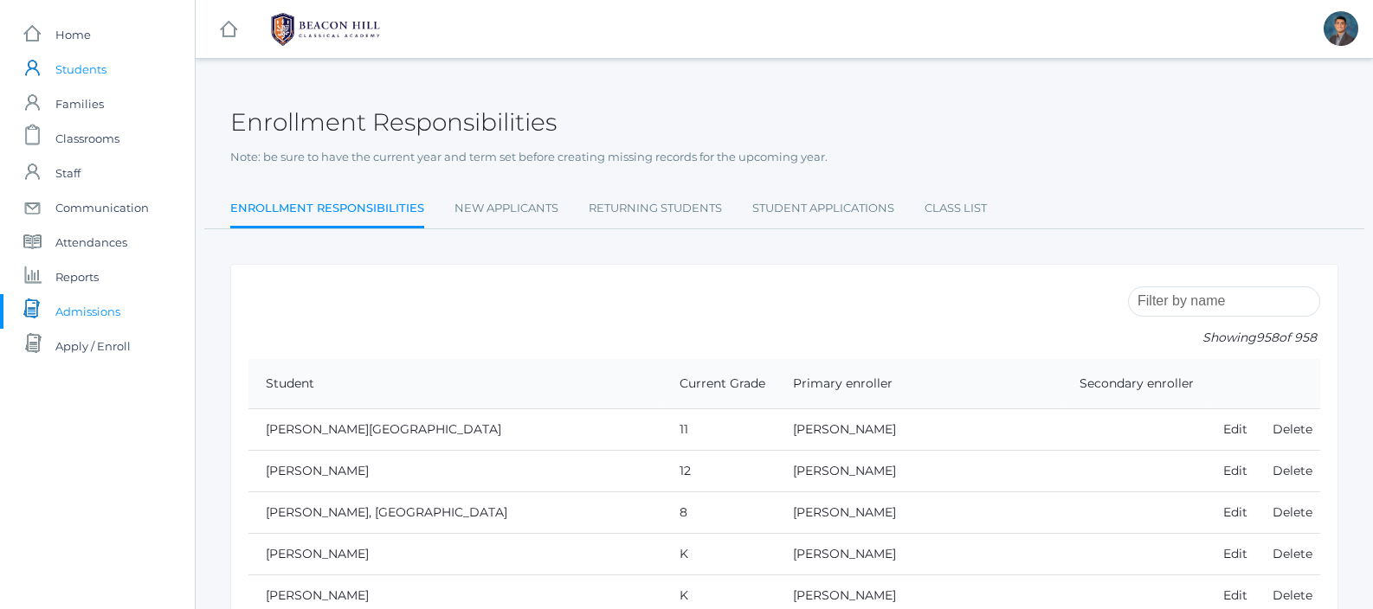
click at [93, 61] on span "Students" at bounding box center [80, 69] width 51 height 35
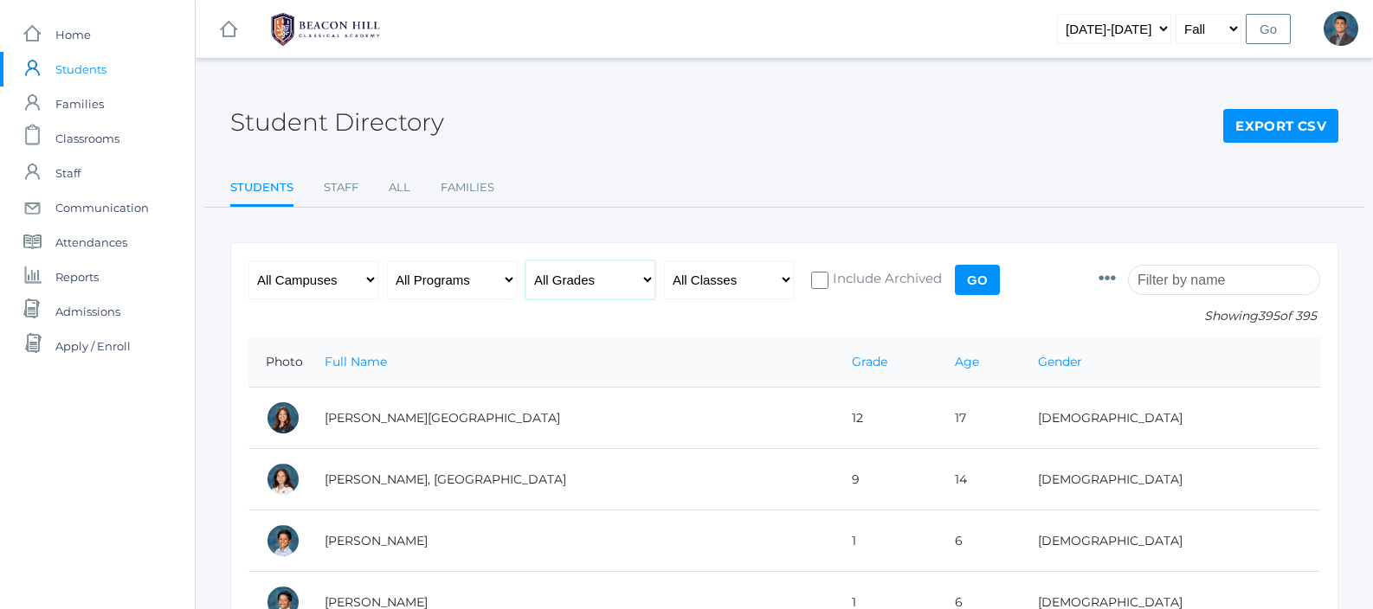
click at [590, 278] on select "All Grades Grammar - Kindergarten - 1st Grade - 2nd Grade - 3rd Grade - 4th Gra…" at bounding box center [590, 280] width 130 height 39
click at [624, 276] on select "All Grades Grammar - Kindergarten - 1st Grade - 2nd Grade - 3rd Grade - 4th Gra…" at bounding box center [590, 280] width 130 height 39
select select "9"
click at [994, 281] on input "Go" at bounding box center [977, 280] width 45 height 30
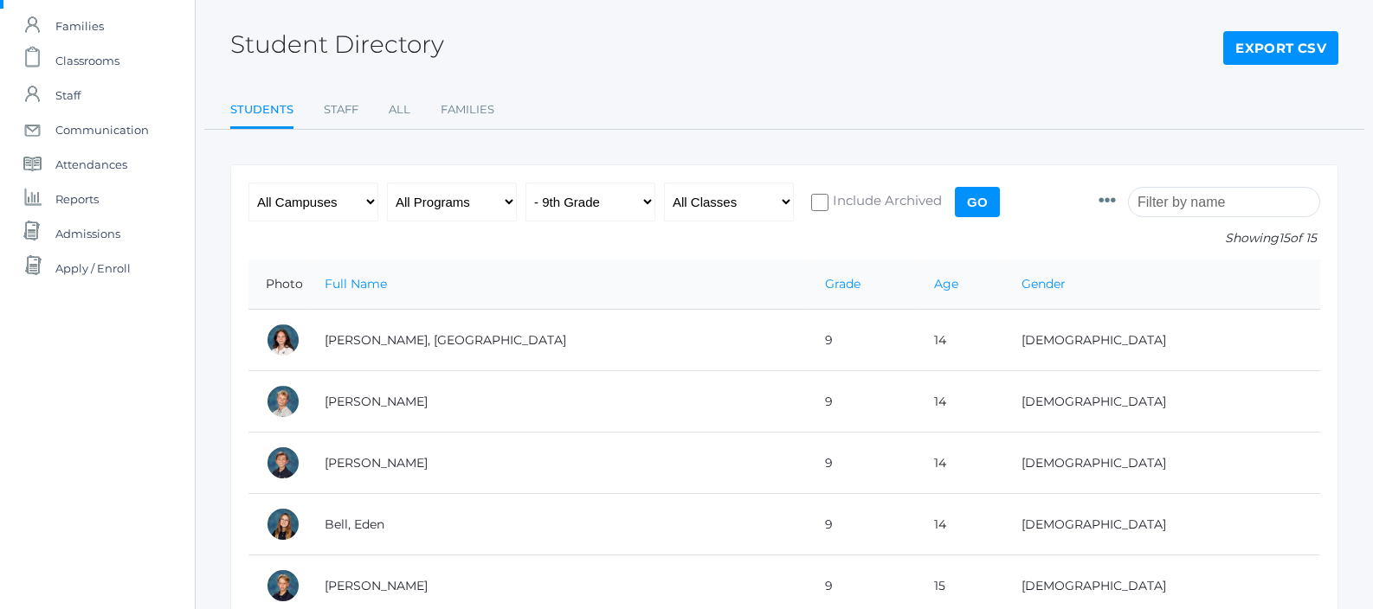
scroll to position [42, 0]
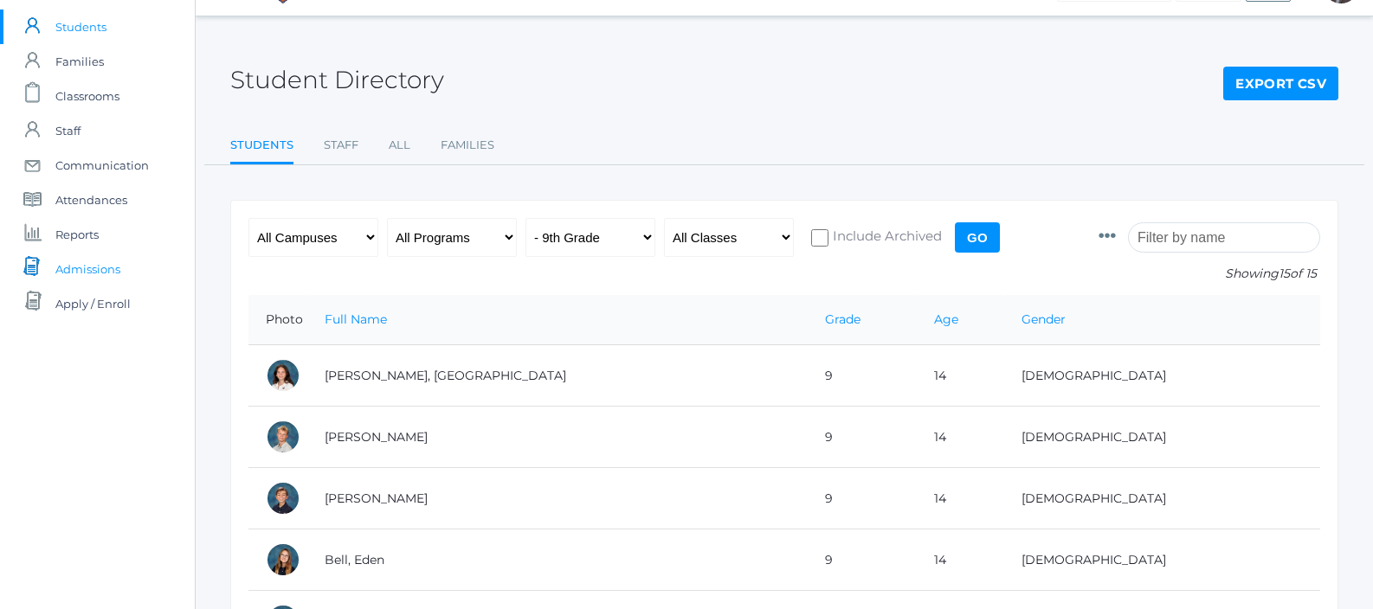
click at [51, 265] on link "icons/documents/document-stack Created with Sketch. Admissions" at bounding box center [97, 269] width 195 height 35
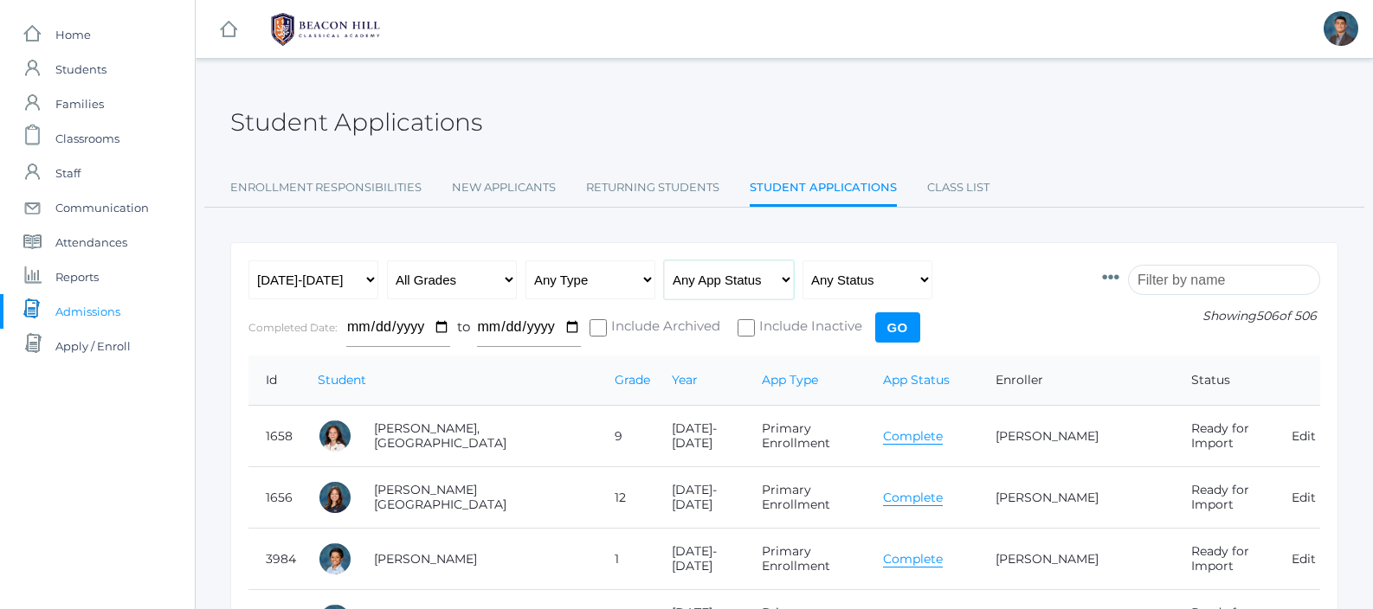
click at [698, 275] on select "Any App Status Not Started In Progress Complete" at bounding box center [729, 280] width 130 height 39
select select "complete"
click at [833, 289] on select "Any Status Ready to Send Sent Done Ready to Import Imported" at bounding box center [867, 280] width 130 height 39
click at [883, 331] on input "Go" at bounding box center [897, 327] width 45 height 30
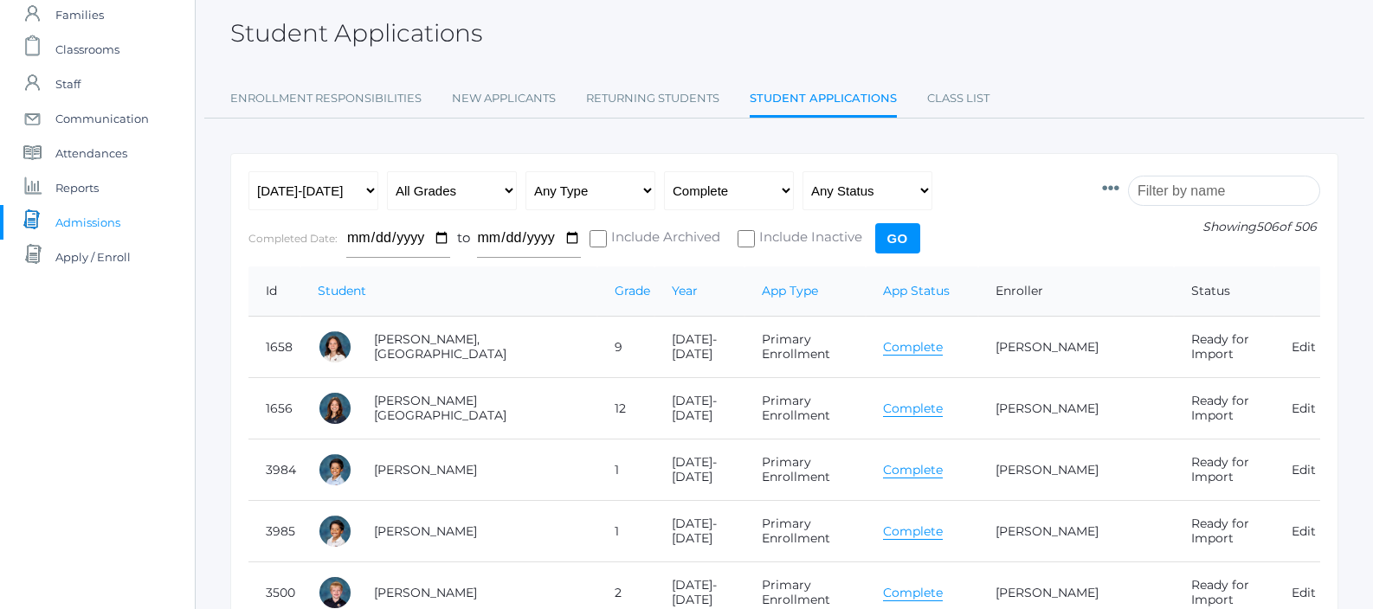
scroll to position [93, 0]
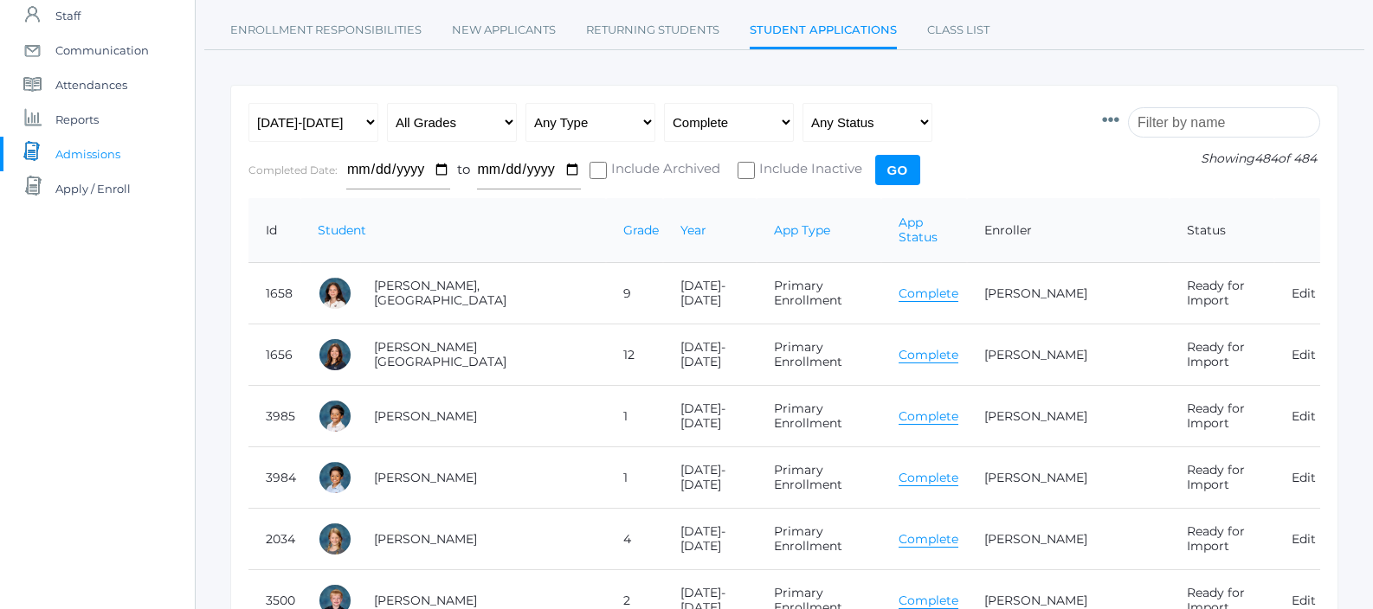
scroll to position [197, 0]
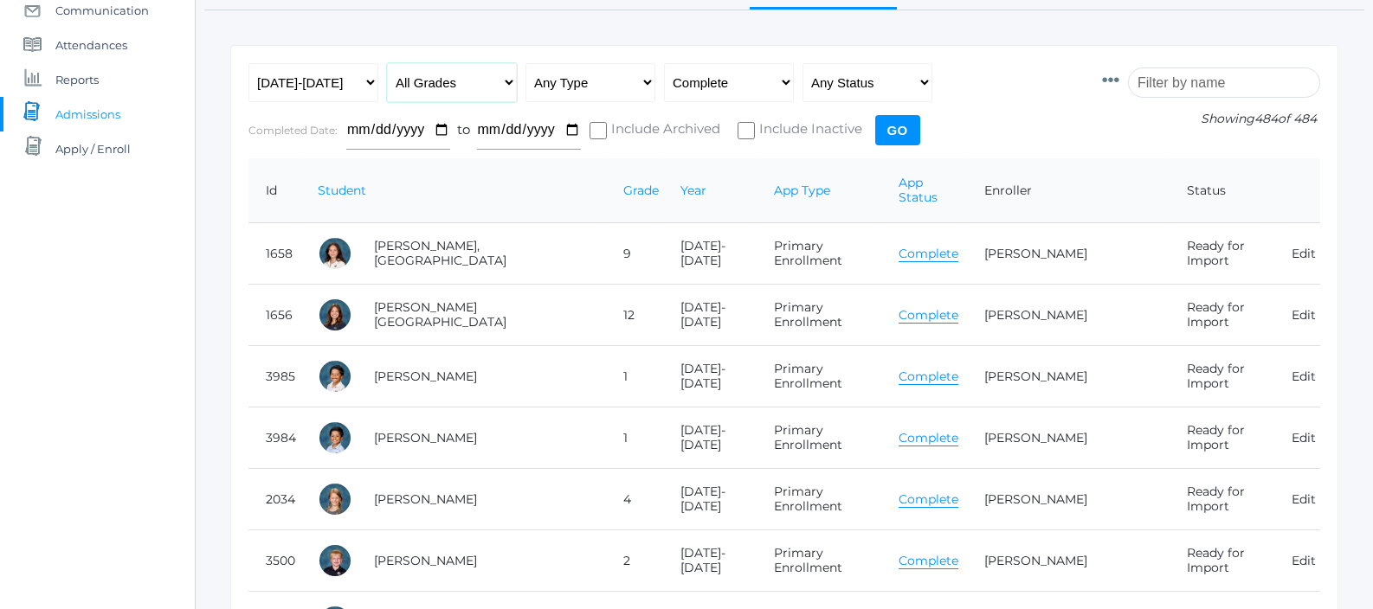
click at [487, 85] on select "All Grades Grammar - Kindergarten - 1st Grade - 2nd Grade - 3rd Grade - 4th Gra…" at bounding box center [452, 82] width 130 height 39
select select "9"
click at [891, 134] on input "Go" at bounding box center [897, 130] width 45 height 30
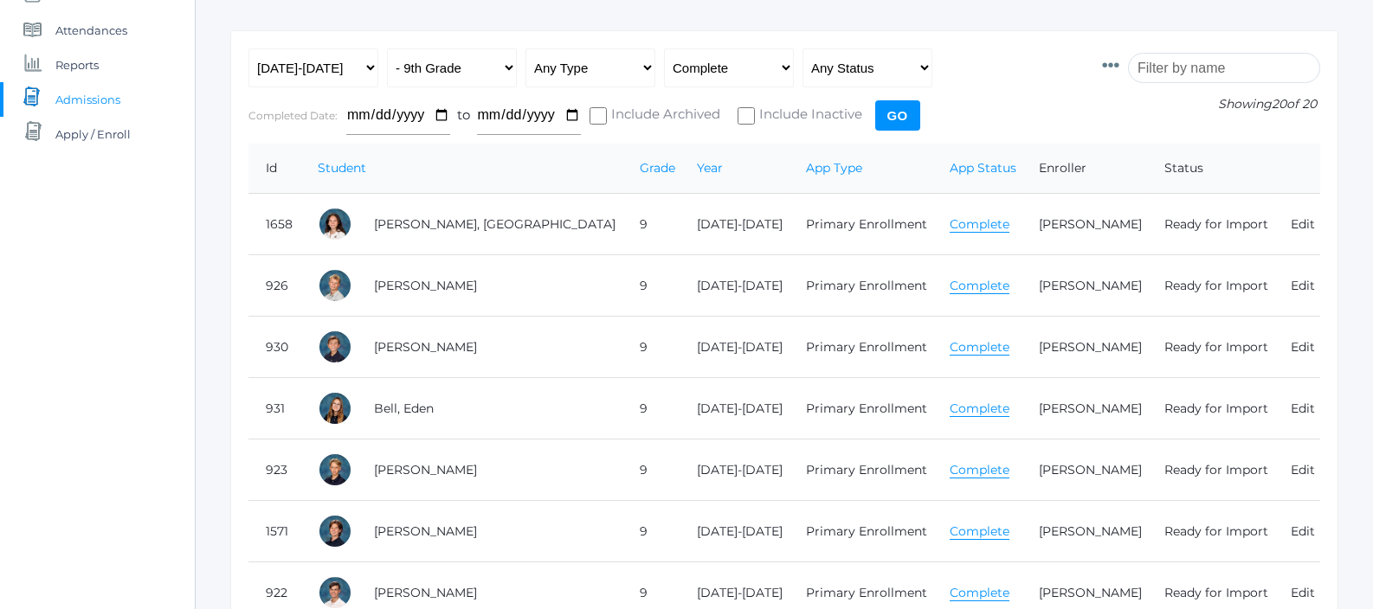
scroll to position [113, 0]
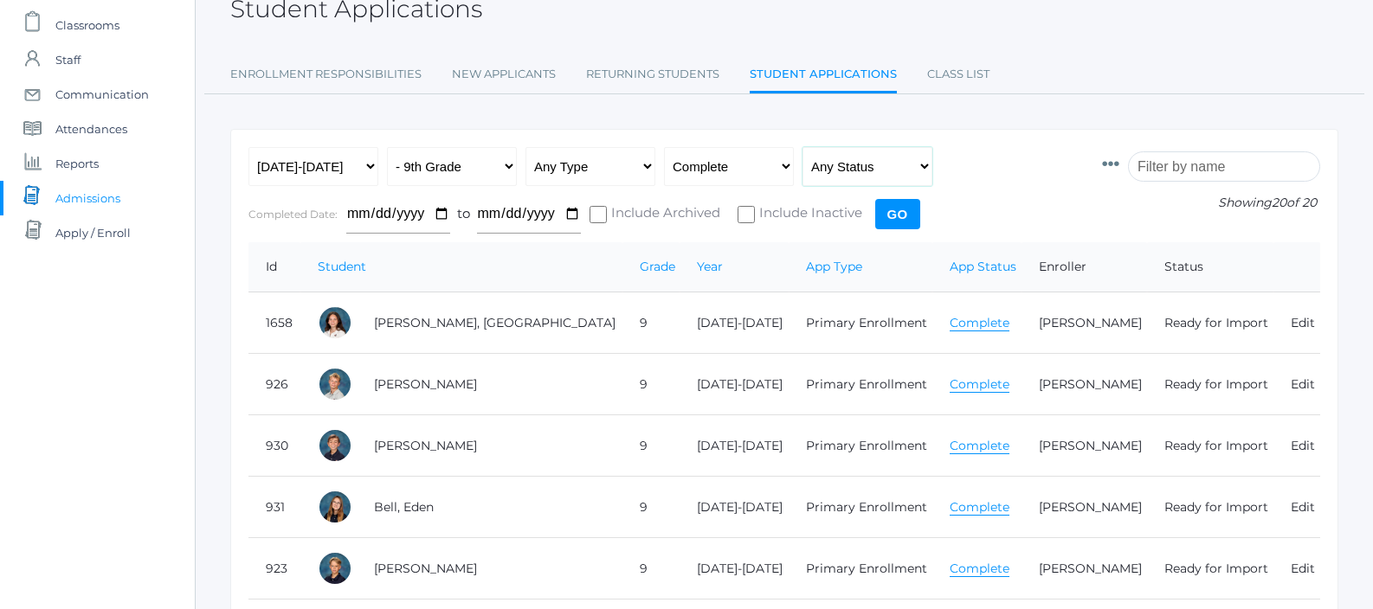
click at [852, 172] on select "Any Status Ready to Send Sent Done Ready to Import Imported" at bounding box center [867, 166] width 130 height 39
click at [620, 158] on select "Any Type New Student - Promoted - Not Promoted All Enrollment - Primary - Secon…" at bounding box center [590, 166] width 130 height 39
click at [828, 173] on select "Any Status Ready to Send Sent Done Ready to Import Imported" at bounding box center [867, 166] width 130 height 39
select select "import"
click at [905, 220] on input "Go" at bounding box center [897, 214] width 45 height 30
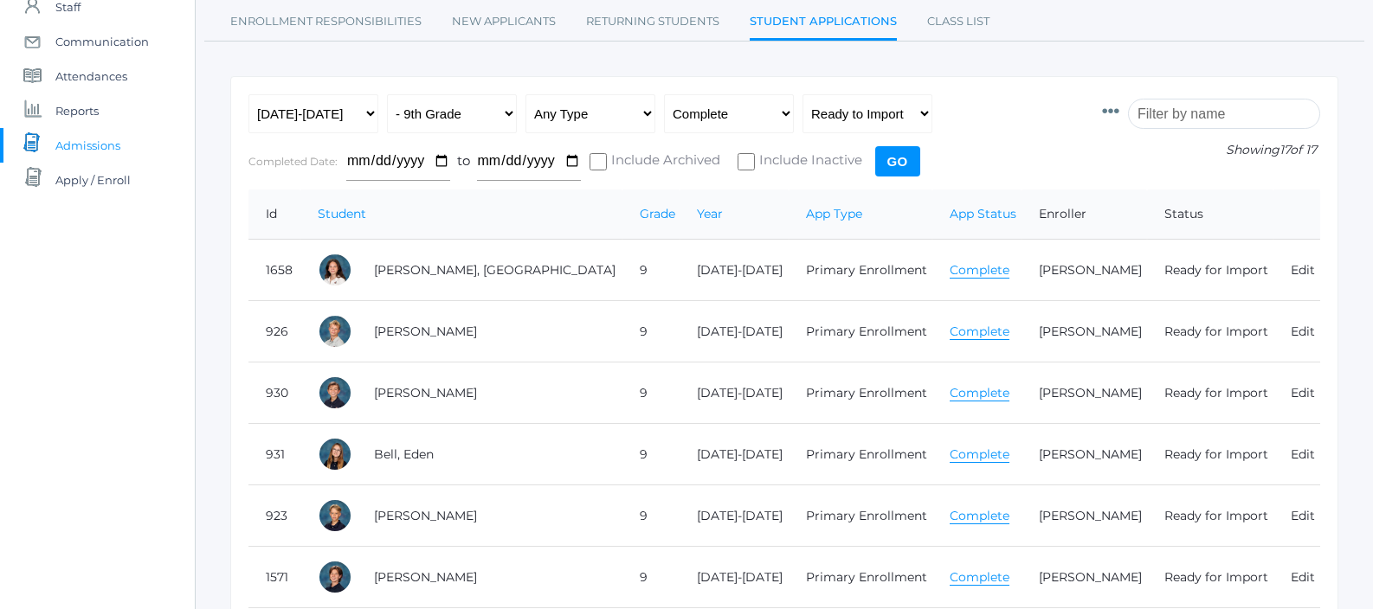
scroll to position [185, 0]
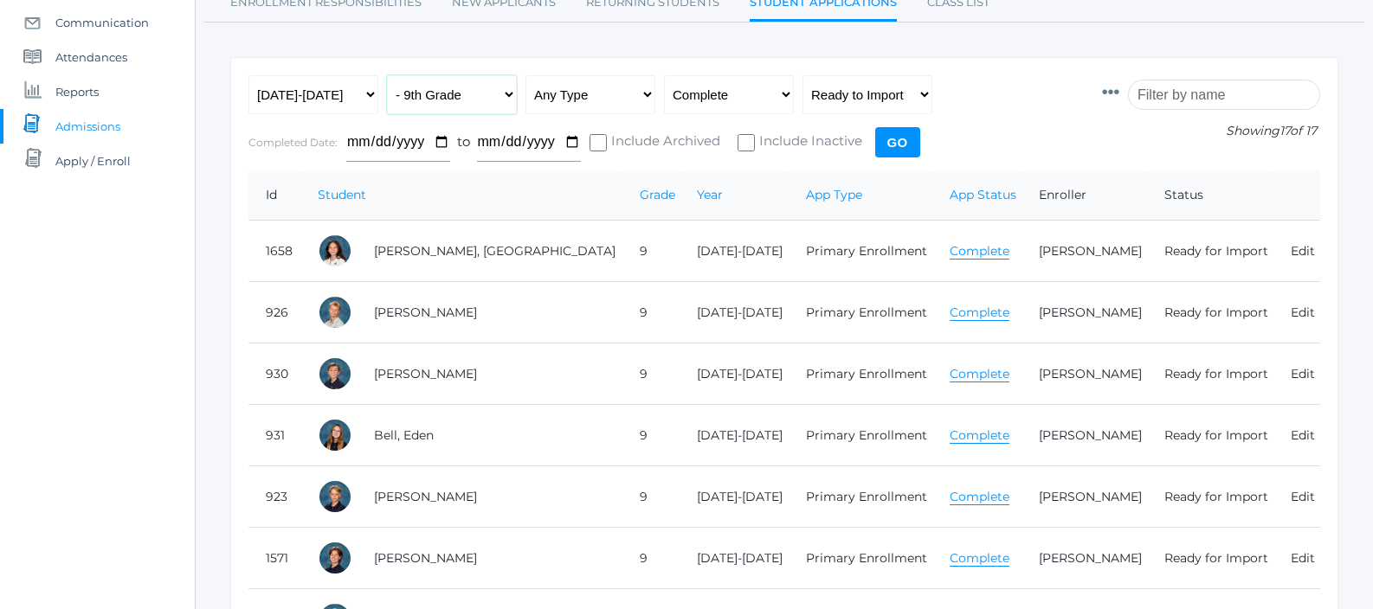
click at [479, 106] on select "All Grades Grammar - Kindergarten - 1st Grade - 2nd Grade - 3rd Grade - 4th Gra…" at bounding box center [452, 94] width 130 height 39
select select "10"
click at [896, 142] on input "Go" at bounding box center [897, 142] width 45 height 30
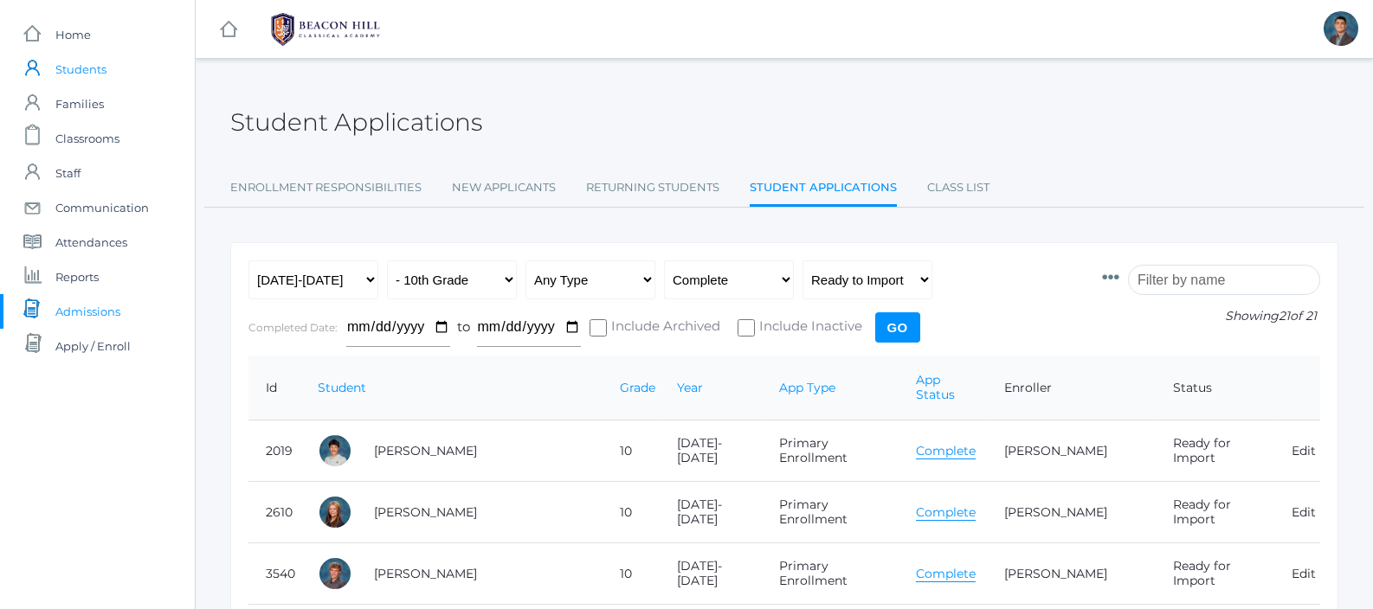
click at [59, 71] on span "Students" at bounding box center [80, 69] width 51 height 35
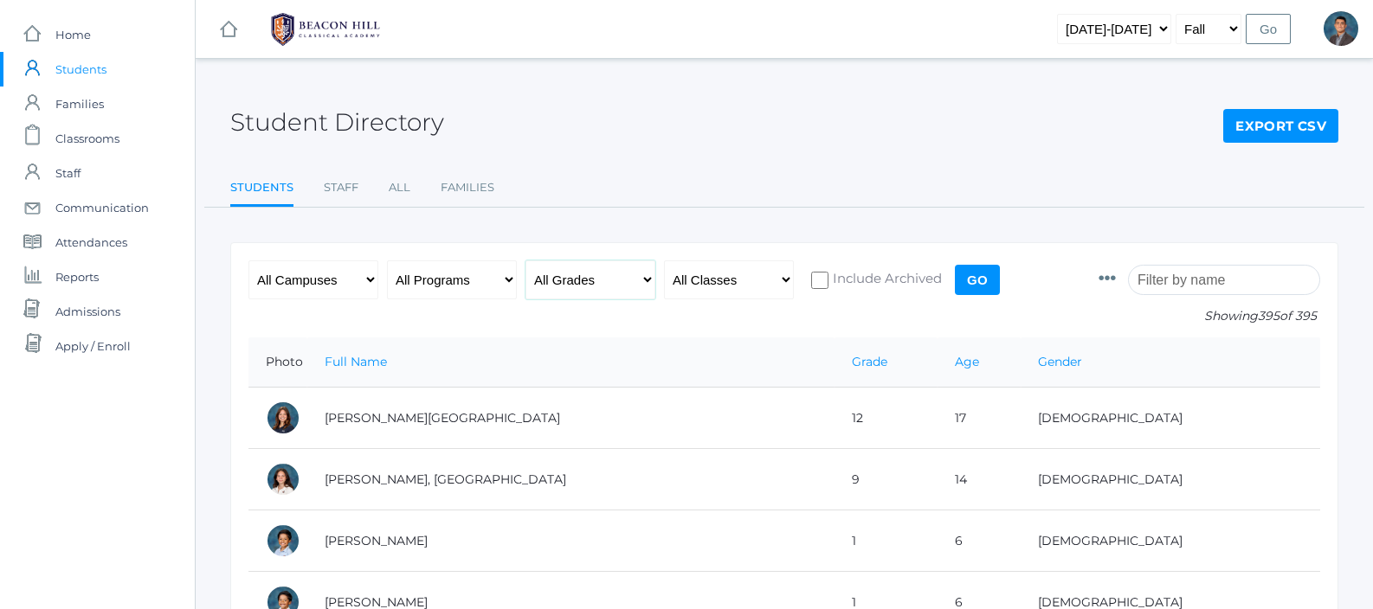
click at [576, 275] on select "All Grades Grammar - Kindergarten - 1st Grade - 2nd Grade - 3rd Grade - 4th Gra…" at bounding box center [590, 280] width 130 height 39
select select "9"
click at [982, 287] on input "Go" at bounding box center [977, 280] width 45 height 30
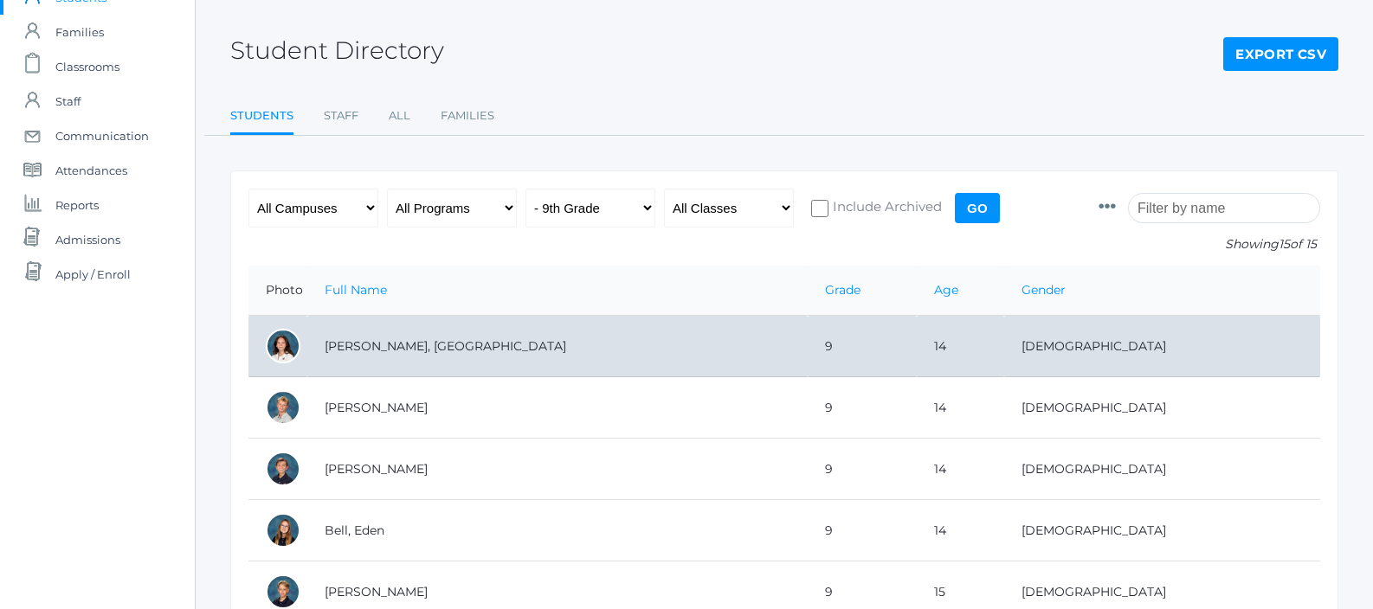
scroll to position [105, 0]
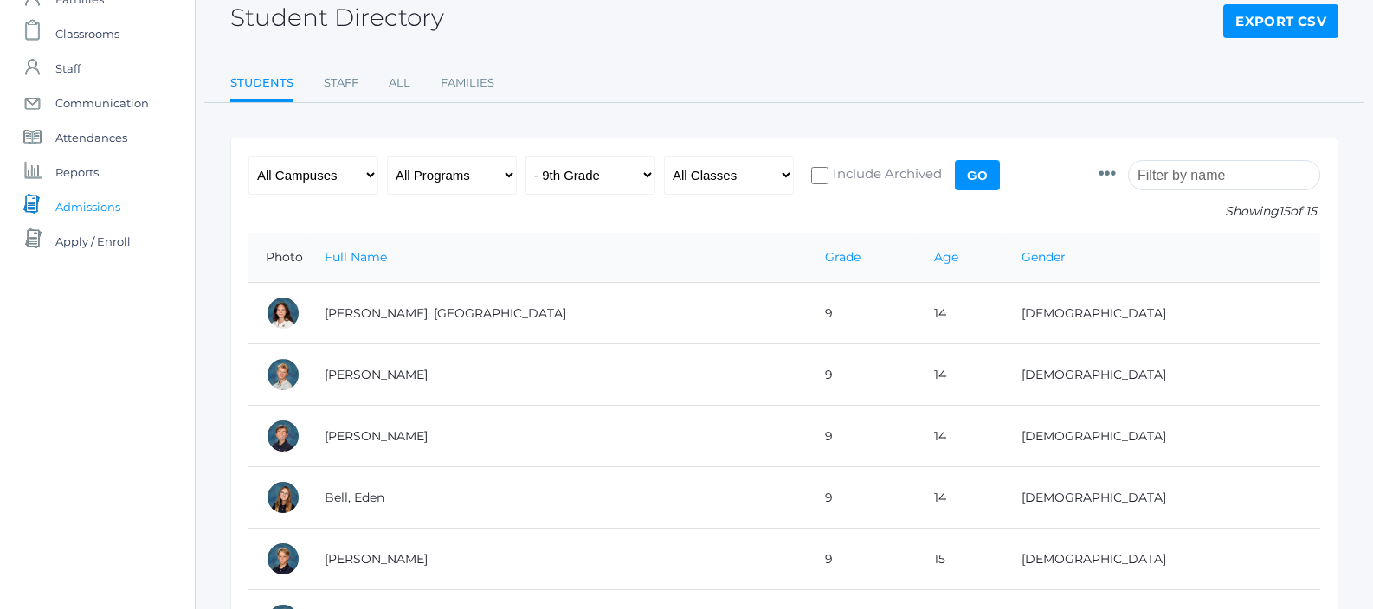
click at [106, 210] on span "Admissions" at bounding box center [87, 207] width 65 height 35
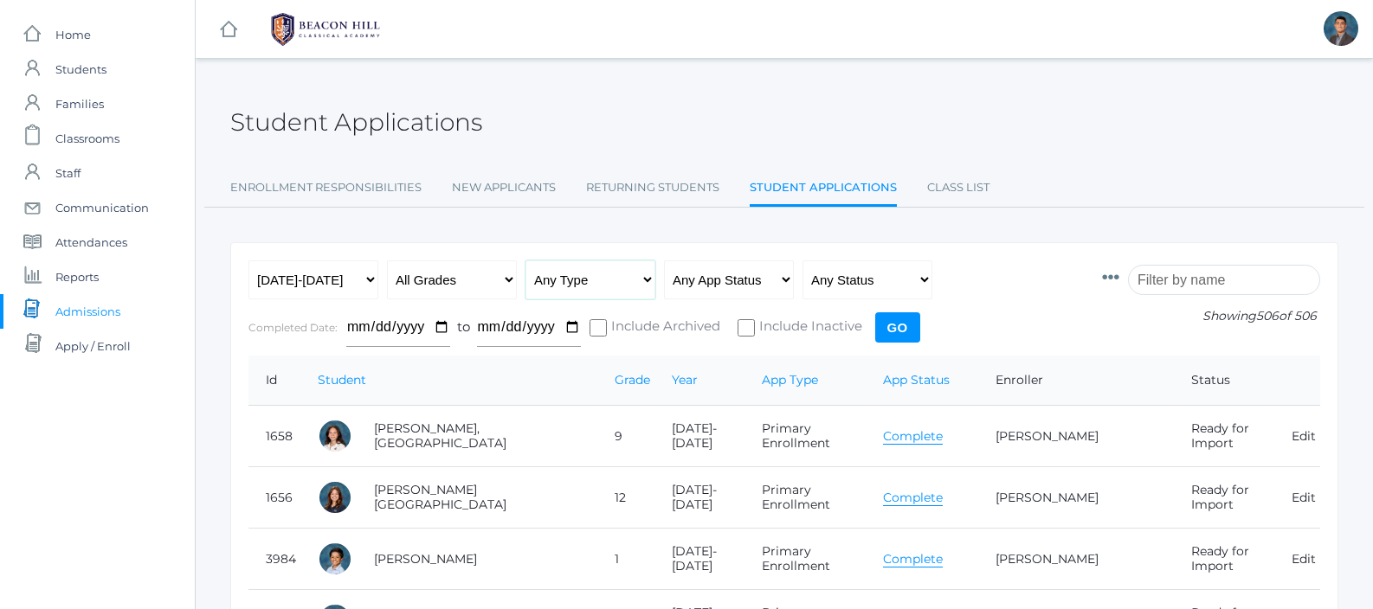
click at [596, 280] on select "Any Type New Student - Promoted - Not Promoted All Enrollment - Primary - Secon…" at bounding box center [590, 280] width 130 height 39
click at [476, 274] on select "All Grades Grammar - Kindergarten - 1st Grade - 2nd Grade - 3rd Grade - 4th Gra…" at bounding box center [452, 280] width 130 height 39
select select "9"
click at [855, 280] on select "Any Status Ready to Send Sent Done Ready to Import Imported" at bounding box center [867, 280] width 130 height 39
click at [769, 278] on select "Any App Status Not Started In Progress Complete" at bounding box center [729, 280] width 130 height 39
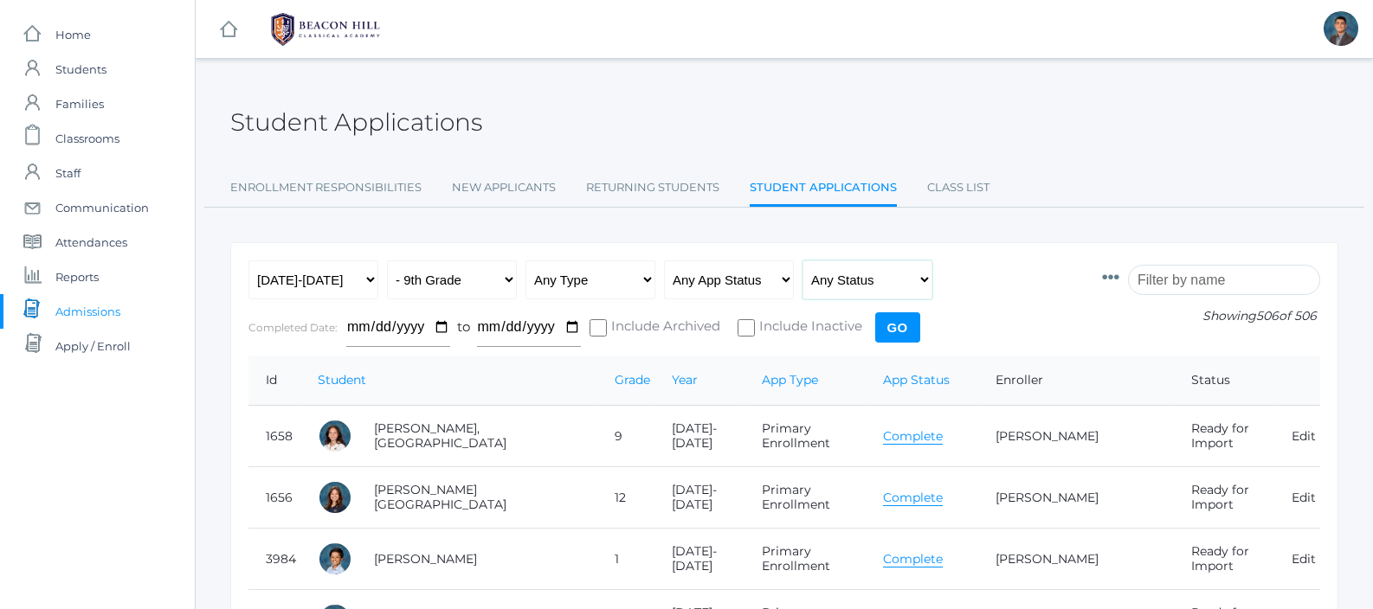
click at [846, 285] on select "Any Status Ready to Send Sent Done Ready to Import Imported" at bounding box center [867, 280] width 130 height 39
select select "import"
click at [896, 320] on input "Go" at bounding box center [897, 327] width 45 height 30
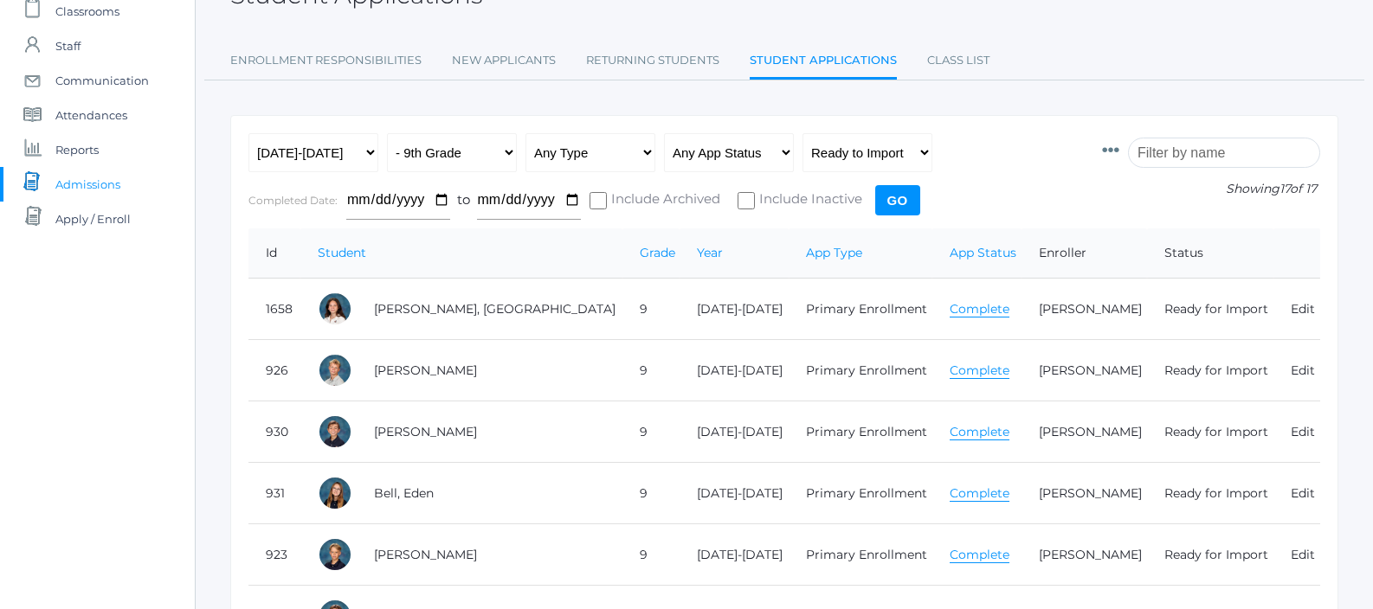
scroll to position [128, 0]
click at [474, 160] on select "All Grades Grammar - Kindergarten - 1st Grade - 2nd Grade - 3rd Grade - 4th Gra…" at bounding box center [452, 151] width 130 height 39
select select "10"
click at [911, 204] on input "Go" at bounding box center [897, 199] width 45 height 30
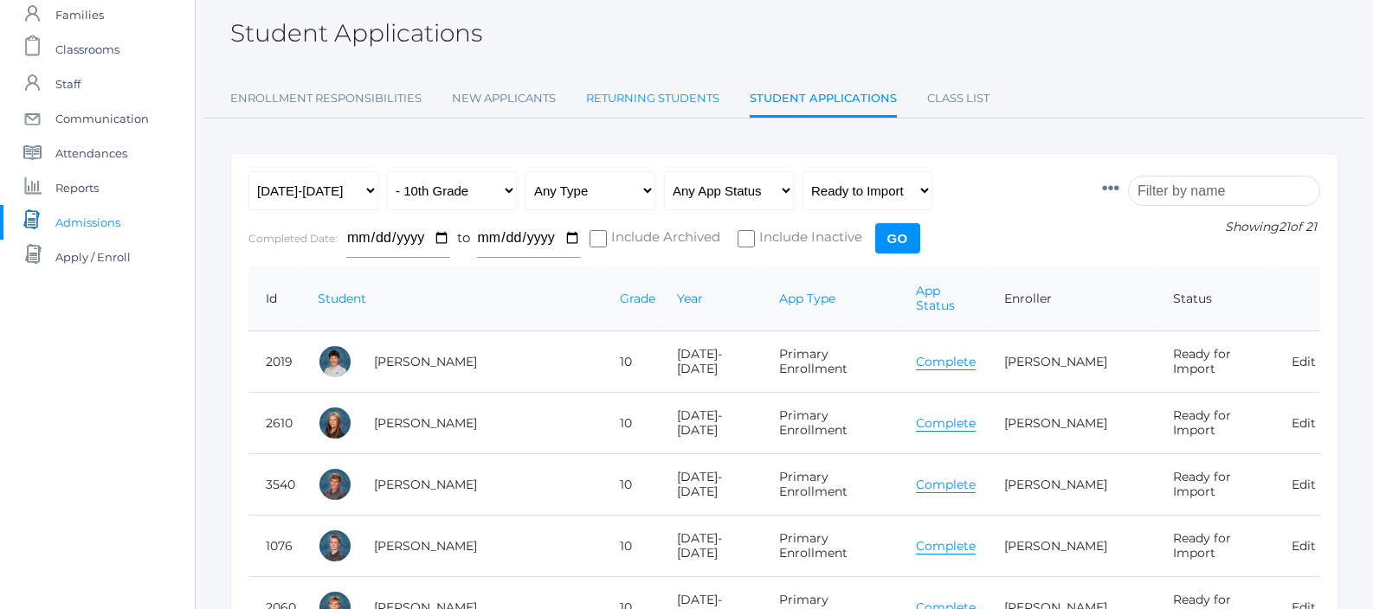
scroll to position [42, 0]
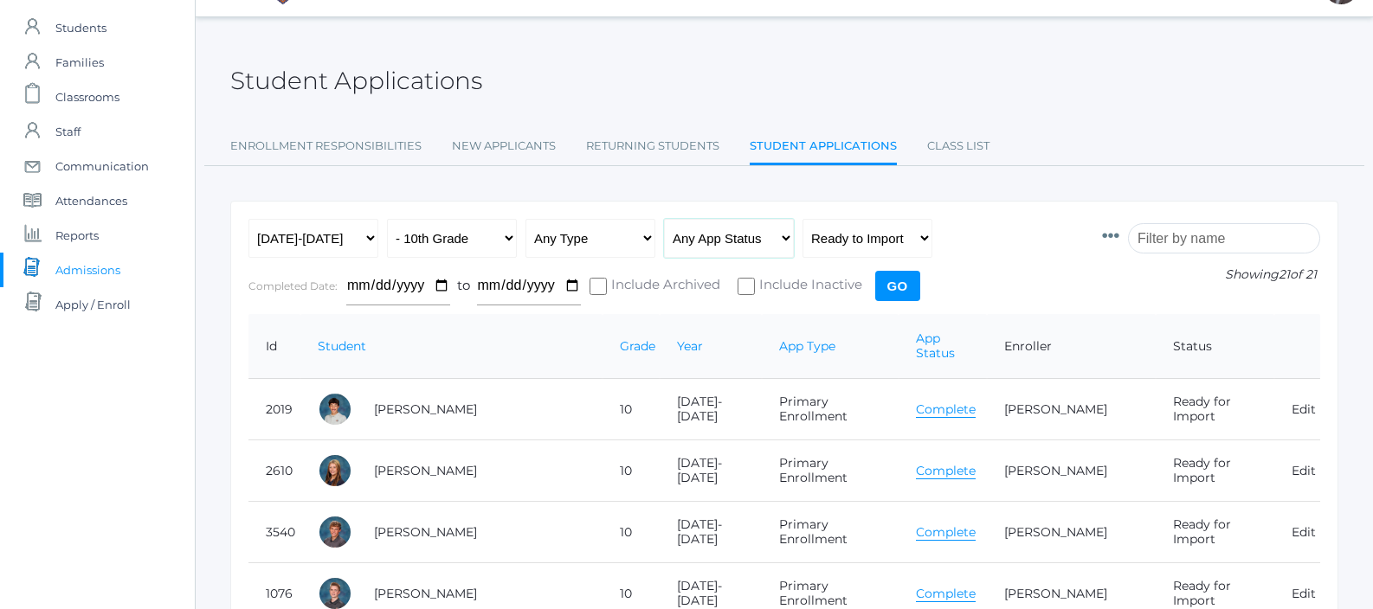
click at [702, 242] on select "Any App Status Not Started In Progress Complete" at bounding box center [729, 238] width 130 height 39
select select "complete"
click at [906, 280] on input "Go" at bounding box center [897, 286] width 45 height 30
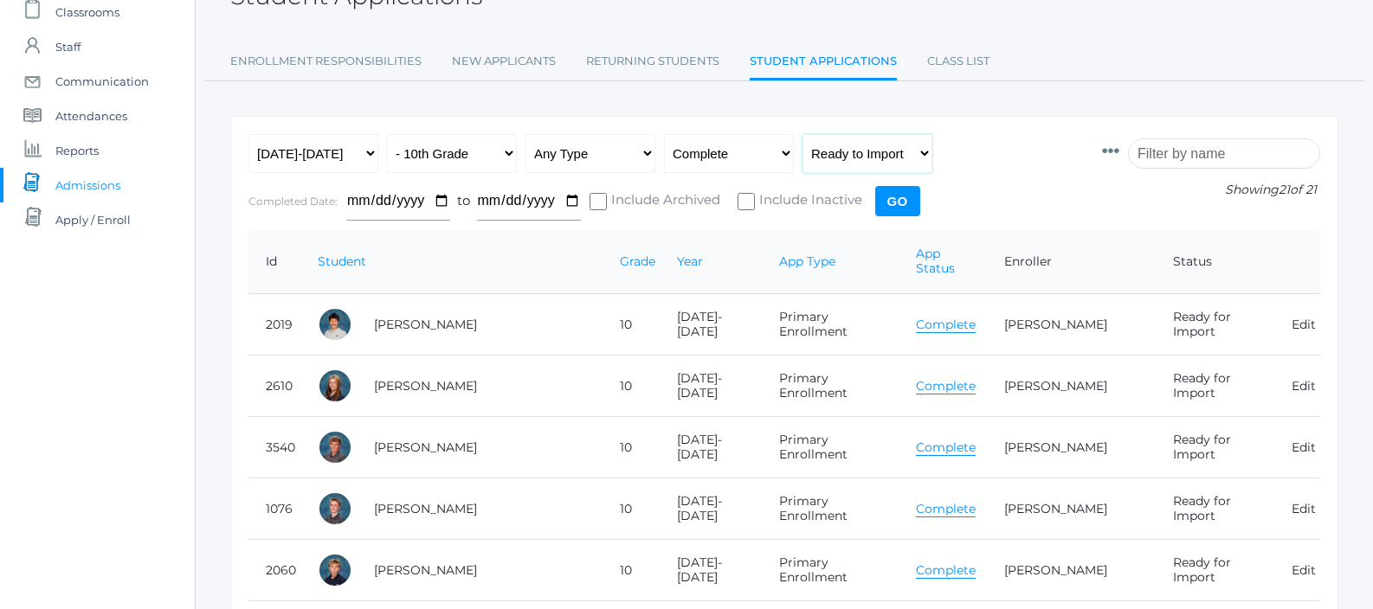
click at [853, 136] on select "Any Status Ready to Send Sent Done Ready to Import Imported" at bounding box center [867, 153] width 130 height 39
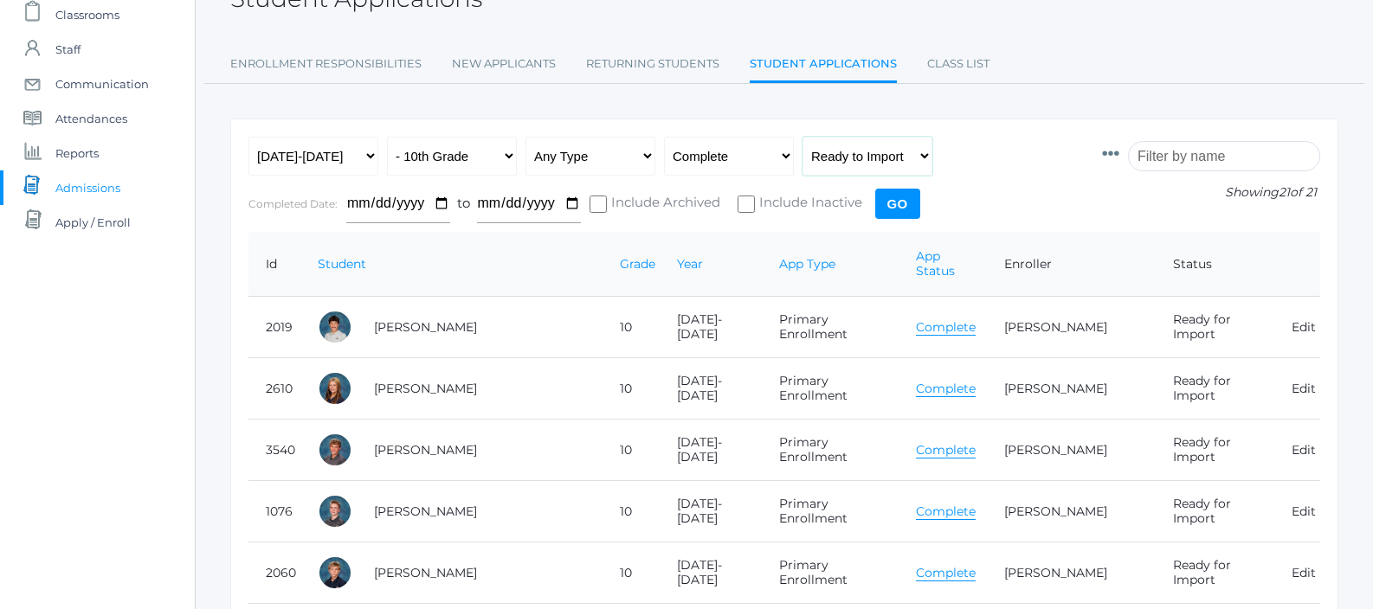
select select "any"
click at [902, 209] on input "Go" at bounding box center [897, 204] width 45 height 30
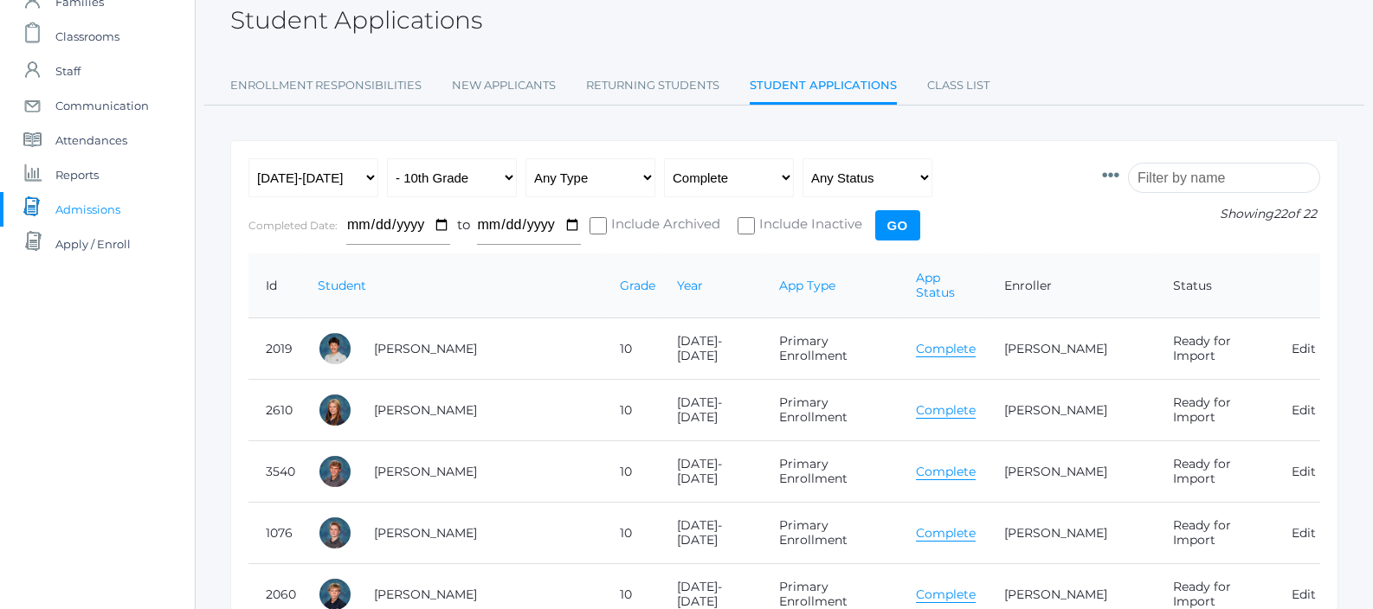
scroll to position [79, 0]
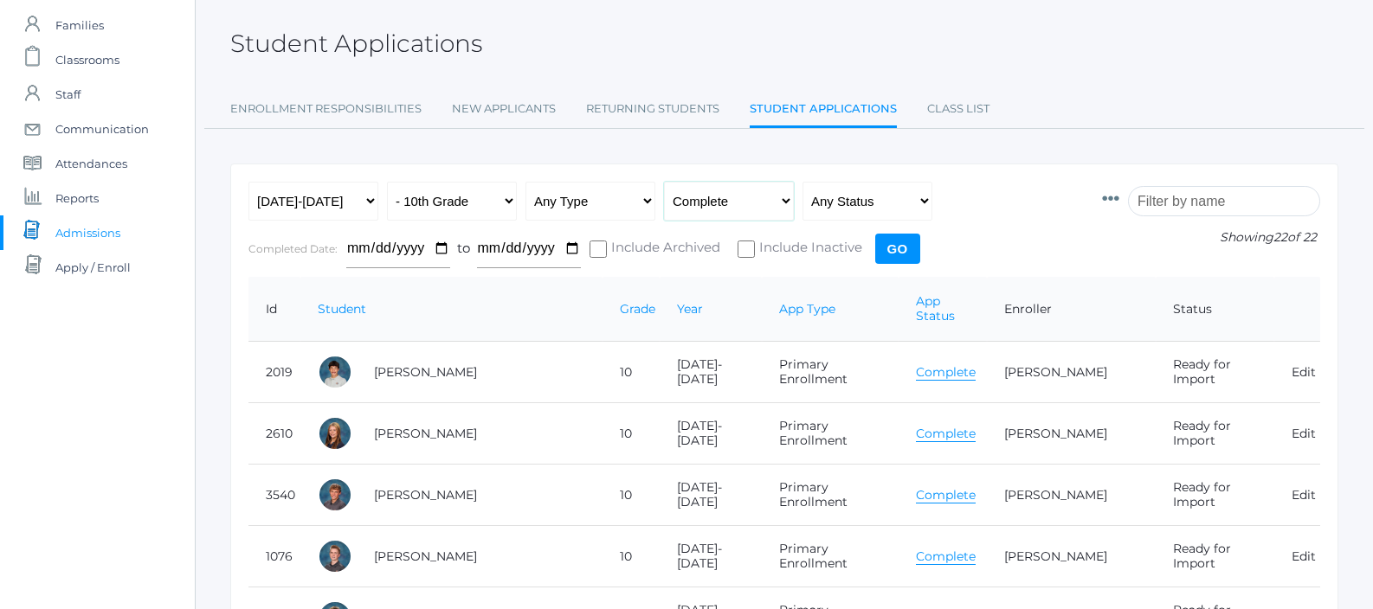
click at [743, 203] on select "Any App Status Not Started In Progress Complete" at bounding box center [729, 201] width 130 height 39
select select "any"
click at [885, 241] on input "Go" at bounding box center [897, 249] width 45 height 30
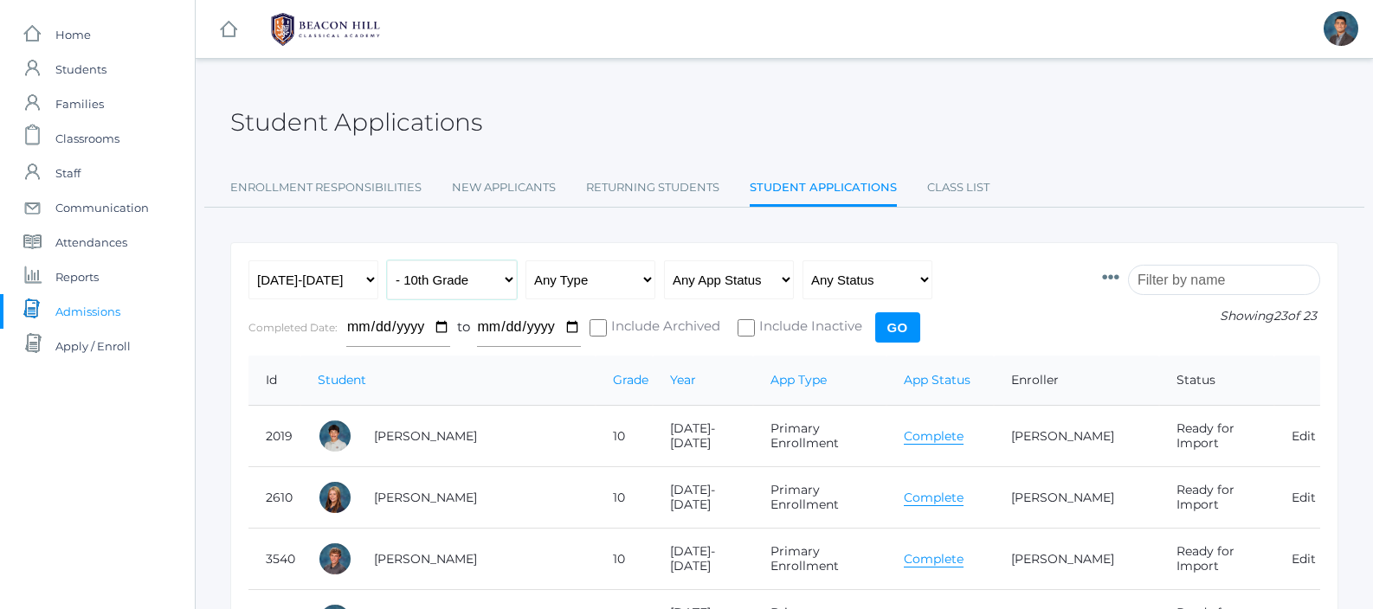
click at [455, 280] on select "All Grades Grammar - Kindergarten - 1st Grade - 2nd Grade - 3rd Grade - 4th Gra…" at bounding box center [452, 280] width 130 height 39
select select "11"
click at [883, 326] on input "Go" at bounding box center [897, 327] width 45 height 30
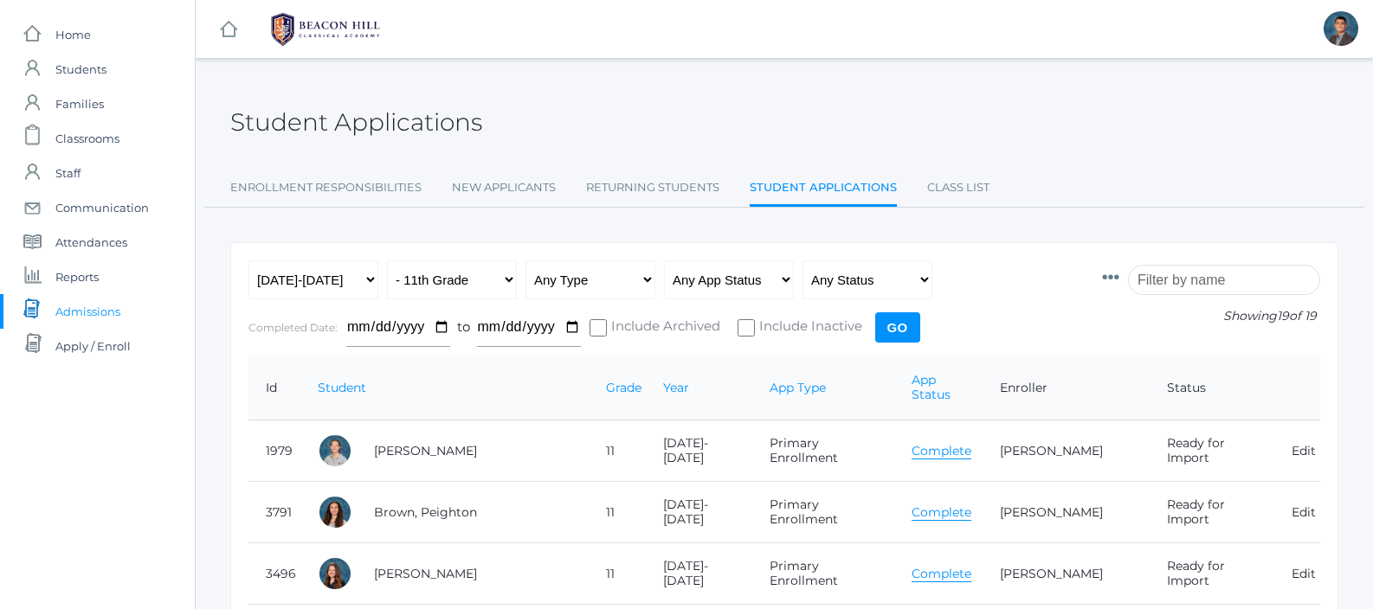
scroll to position [578, 0]
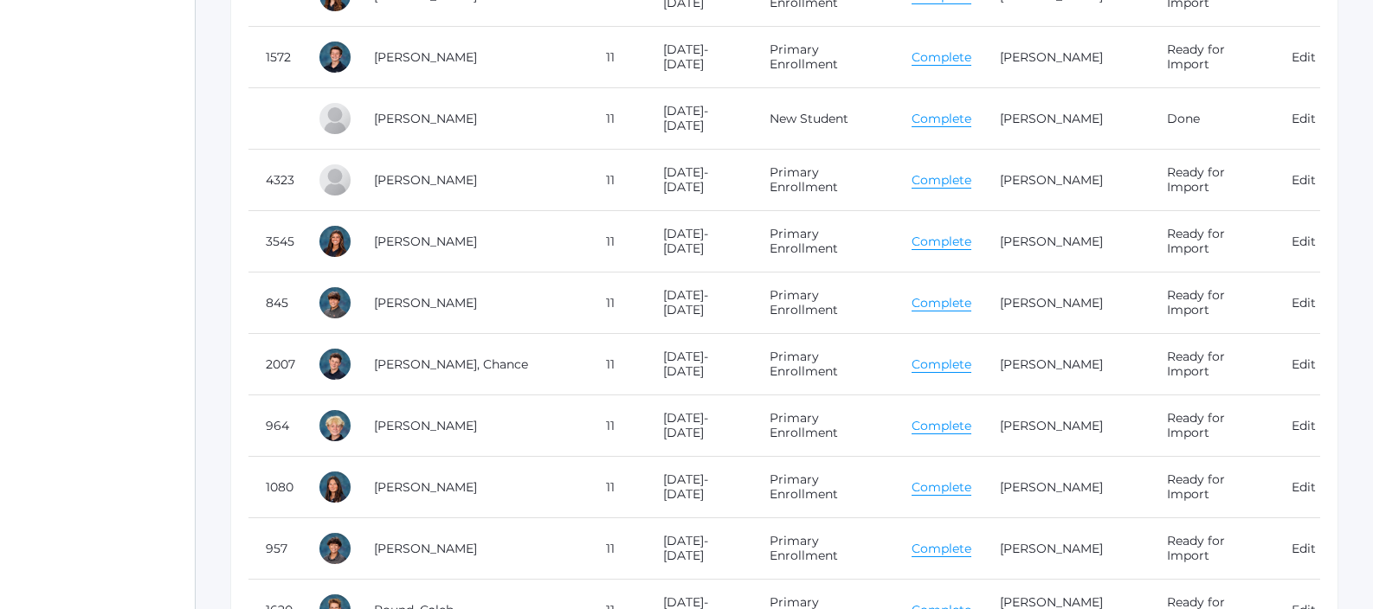
drag, startPoint x: 471, startPoint y: 113, endPoint x: 310, endPoint y: 106, distance: 161.1
click at [312, 106] on tr "[PERSON_NAME] 11 [DATE]-[DATE] New Student Complete [PERSON_NAME] Done Edit" at bounding box center [784, 118] width 1072 height 61
click at [244, 145] on div "Id Student Current Grade Grade Year App Type App Status Fee Vol Hour Fee Sweats…" at bounding box center [784, 356] width 1108 height 1384
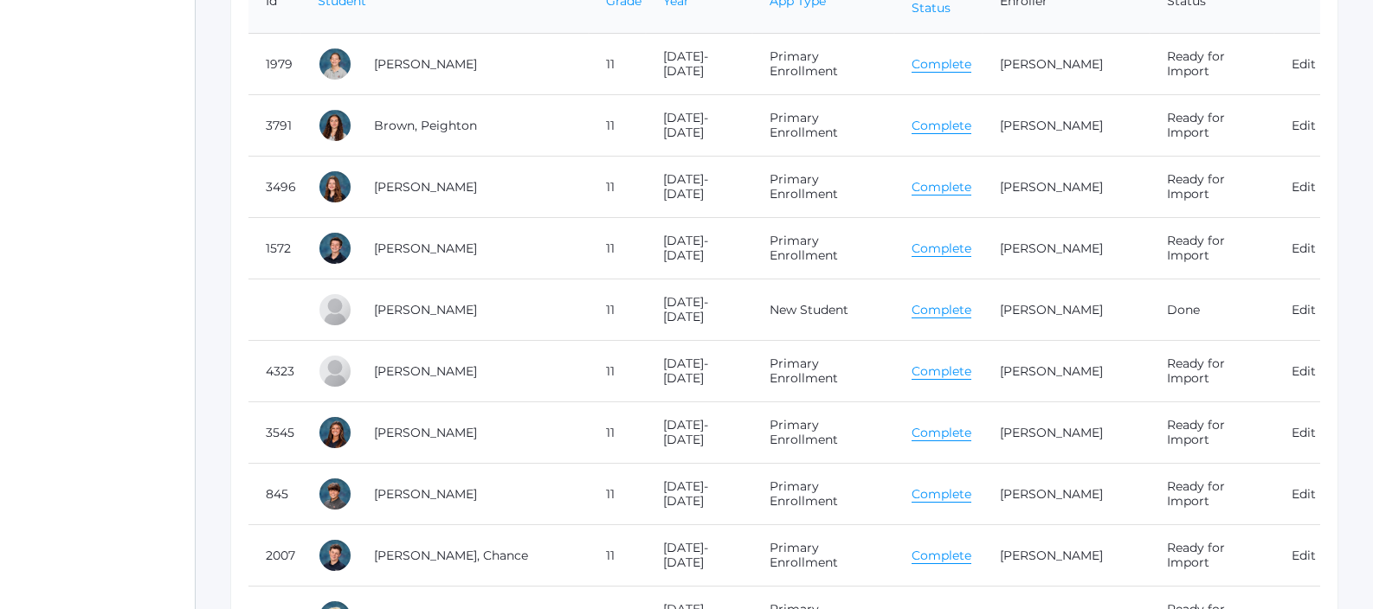
scroll to position [0, 0]
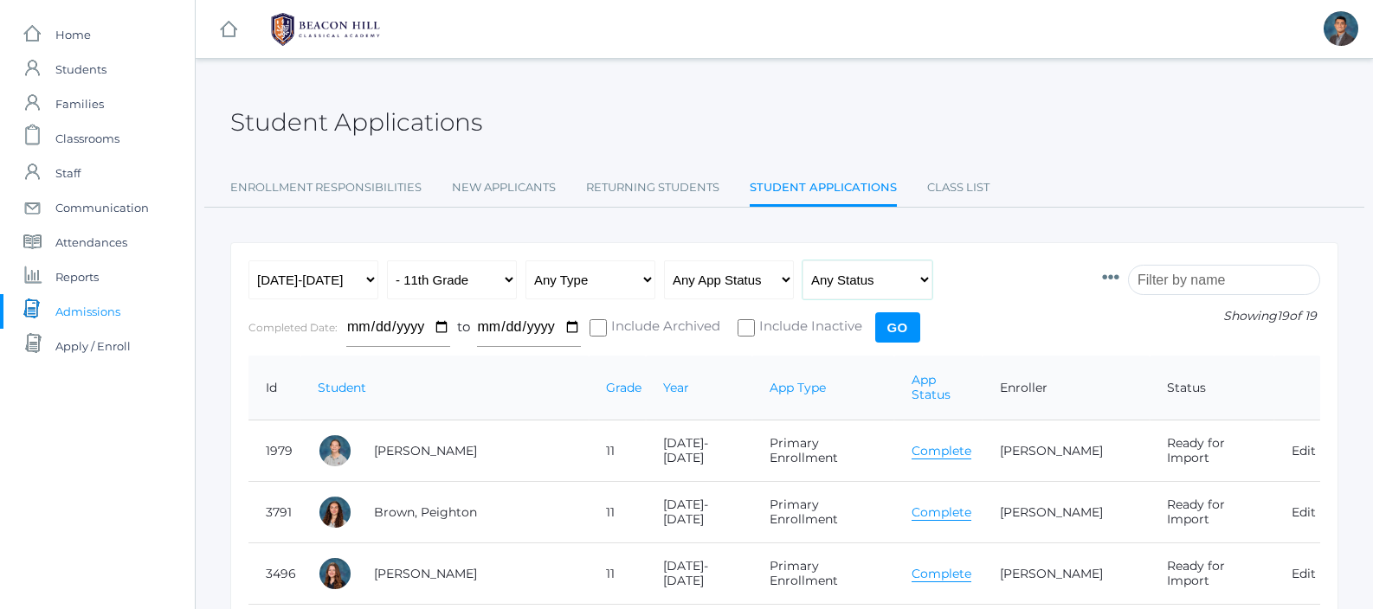
click at [857, 291] on select "Any Status Ready to Send Sent Done Ready to Import Imported" at bounding box center [867, 280] width 130 height 39
select select "import"
click at [904, 310] on div "Any Year 2019-2020 2020-2021 2021-2022 2022-2023 2023-2024 2024-2025 2025-2026 …" at bounding box center [666, 308] width 836 height 95
click at [904, 321] on input "Go" at bounding box center [897, 327] width 45 height 30
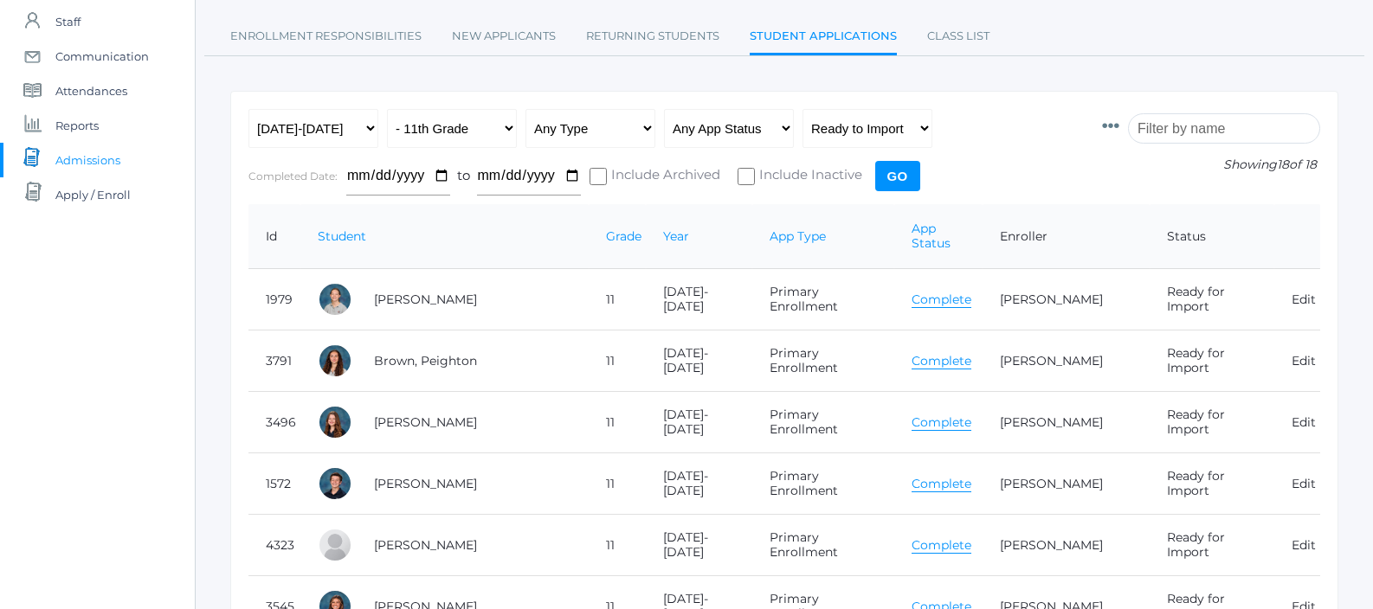
scroll to position [175, 0]
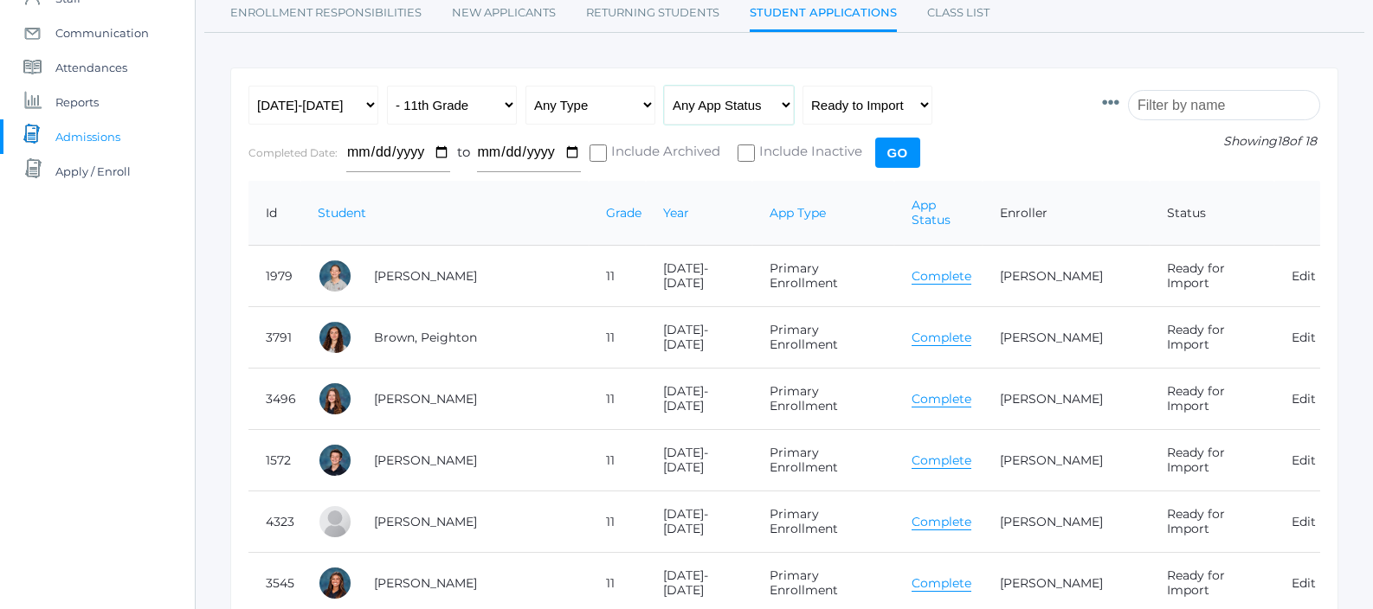
click at [751, 108] on select "Any App Status Not Started In Progress Complete" at bounding box center [729, 105] width 130 height 39
select select "complete"
click at [896, 158] on input "Go" at bounding box center [897, 153] width 45 height 30
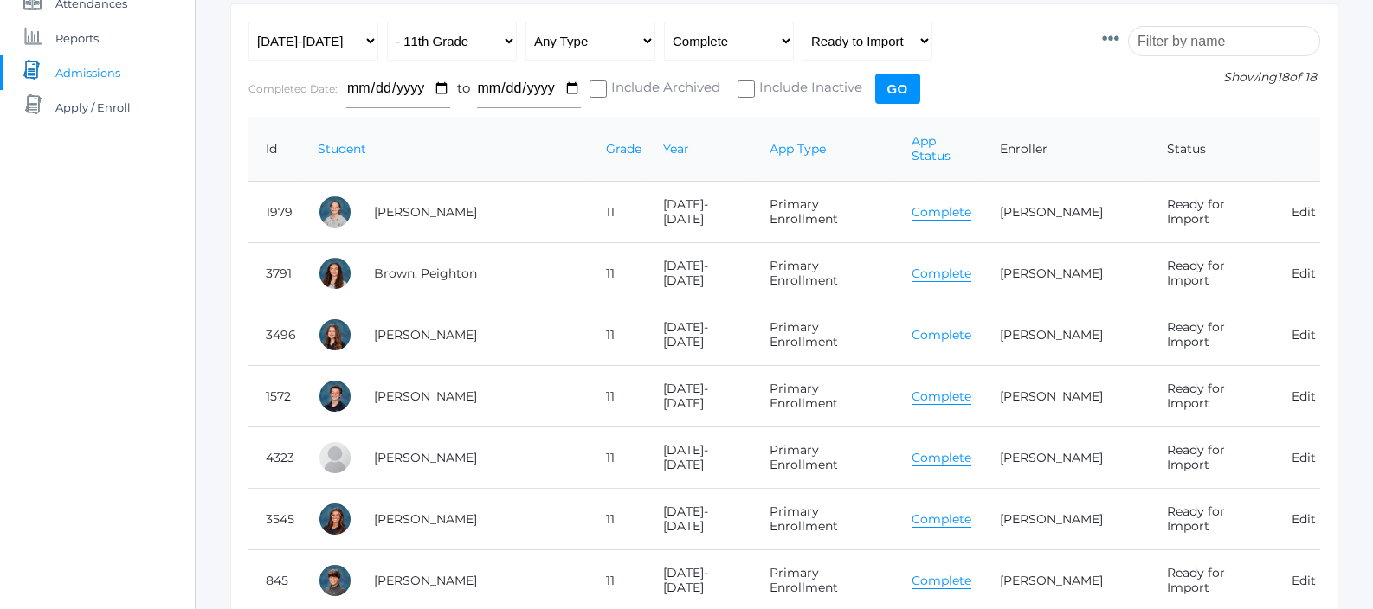
scroll to position [237, 0]
click at [475, 45] on select "All Grades Grammar - Kindergarten - 1st Grade - 2nd Grade - 3rd Grade - 4th Gra…" at bounding box center [452, 42] width 130 height 39
select select "9"
click at [898, 87] on input "Go" at bounding box center [897, 90] width 45 height 30
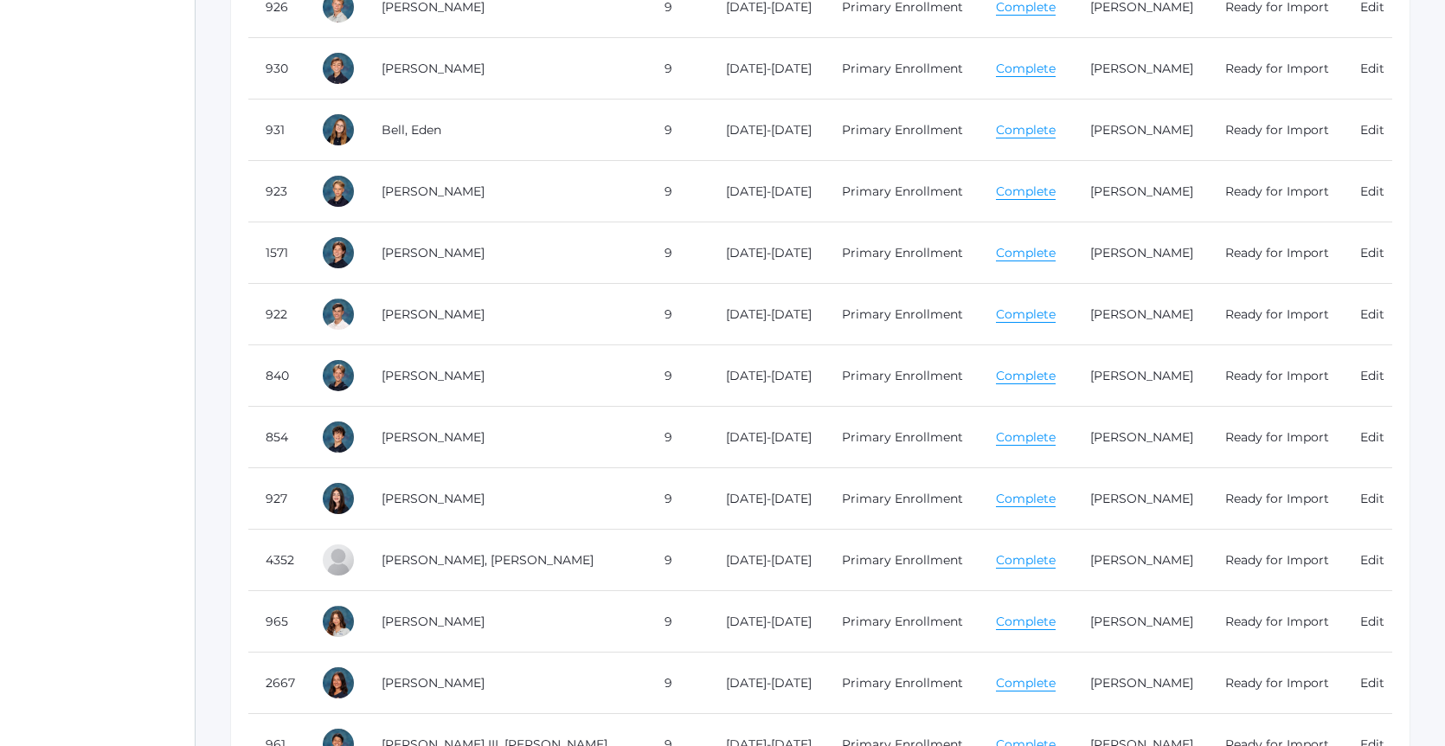
scroll to position [805, 0]
